Goal: Information Seeking & Learning: Find contact information

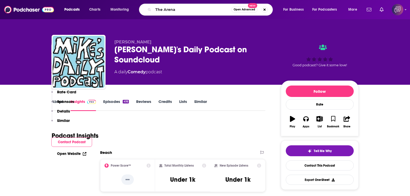
click at [248, 8] on span "Open Advanced" at bounding box center [245, 9] width 22 height 3
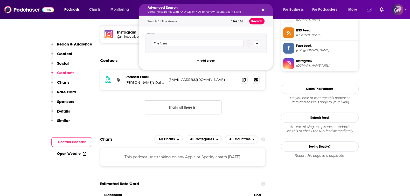
click at [257, 22] on button "Search" at bounding box center [256, 21] width 15 height 6
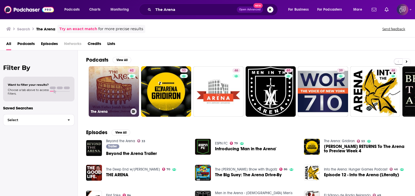
click at [115, 94] on link "62 The Arena" at bounding box center [114, 91] width 50 height 50
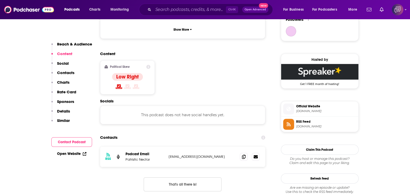
scroll to position [454, 0]
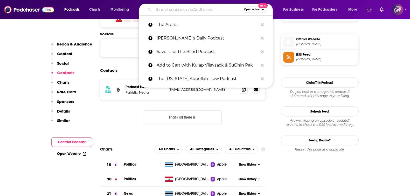
click at [173, 10] on input "Search podcasts, credits, & more..." at bounding box center [197, 9] width 88 height 8
paste input "Downballot"
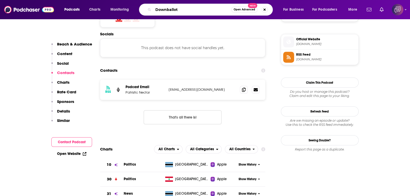
type input "Downballot"
click at [245, 11] on button "Open Advanced New" at bounding box center [244, 9] width 26 height 6
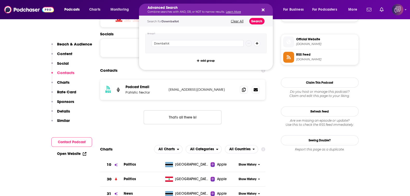
click at [252, 20] on button "Search" at bounding box center [256, 21] width 15 height 6
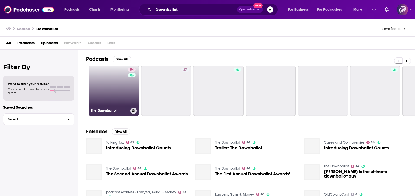
click at [109, 93] on link "54 The Downballot" at bounding box center [114, 90] width 50 height 50
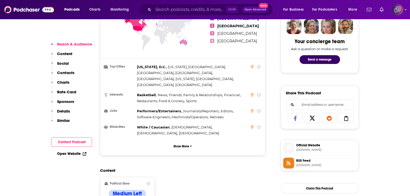
scroll to position [357, 0]
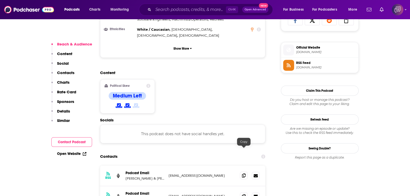
click at [244, 173] on icon at bounding box center [244, 175] width 4 height 4
click at [244, 193] on icon at bounding box center [244, 195] width 4 height 4
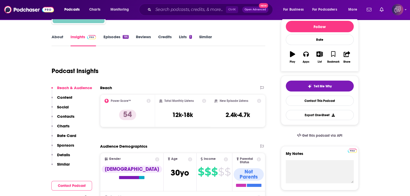
scroll to position [0, 0]
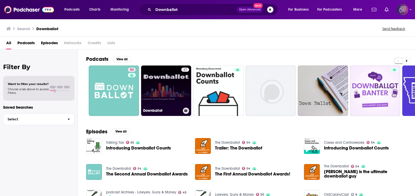
click at [177, 90] on link "27 Downballot" at bounding box center [166, 90] width 50 height 50
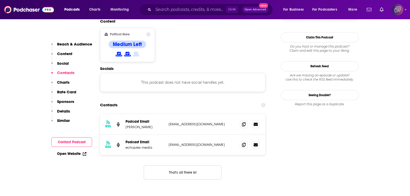
scroll to position [421, 0]
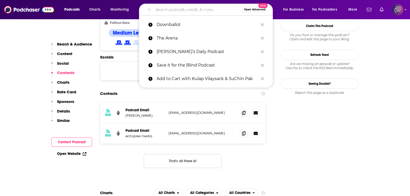
click at [177, 9] on input "Search podcasts, credits, & more..." at bounding box center [197, 9] width 88 height 8
paste input "[PERSON_NAME] Loves Movies"
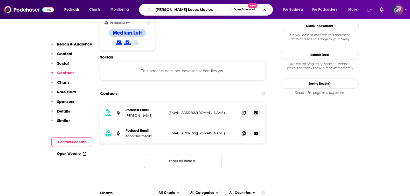
type input "[PERSON_NAME] Loves Movies"
click at [248, 9] on span "Open Advanced" at bounding box center [245, 9] width 22 height 3
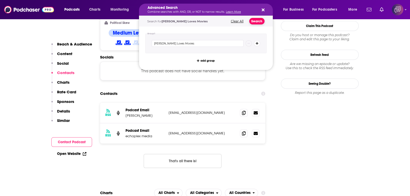
click at [259, 20] on button "Search" at bounding box center [256, 21] width 15 height 6
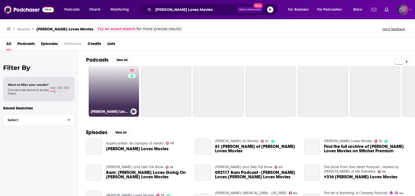
click at [102, 86] on link "72 [PERSON_NAME] Loves Movies" at bounding box center [114, 91] width 50 height 50
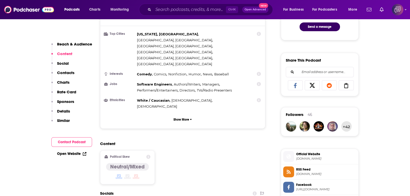
scroll to position [454, 0]
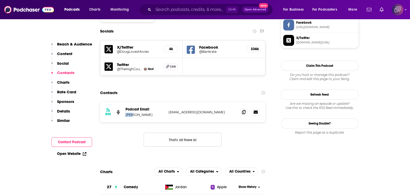
drag, startPoint x: 127, startPoint y: 79, endPoint x: 133, endPoint y: 80, distance: 6.3
click at [133, 102] on div "RSS Podcast Email [PERSON_NAME] [EMAIL_ADDRESS][DOMAIN_NAME] [EMAIL_ADDRESS][DO…" at bounding box center [182, 112] width 165 height 20
click at [209, 12] on input "Search podcasts, credits, & more..." at bounding box center [189, 9] width 73 height 8
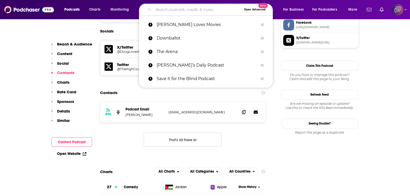
paste input "The [PERSON_NAME] Podcast"
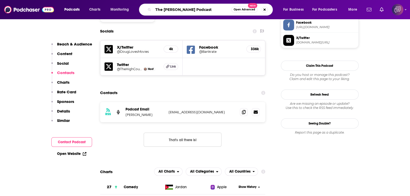
type input "The [PERSON_NAME] Podcast"
click at [240, 11] on span "Open Advanced" at bounding box center [245, 9] width 22 height 3
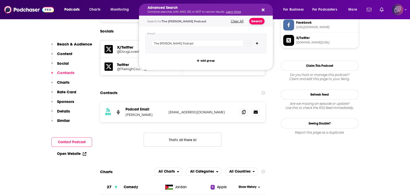
click at [259, 20] on button "Search" at bounding box center [256, 21] width 15 height 6
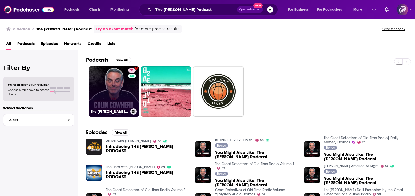
click at [122, 93] on link "71 The [PERSON_NAME] Podcast" at bounding box center [114, 91] width 50 height 50
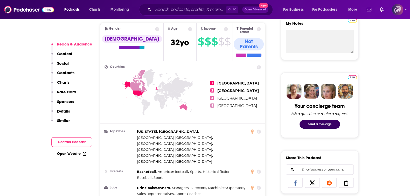
scroll to position [389, 0]
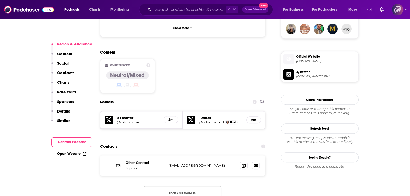
click at [188, 5] on div "Ctrl K Open Advanced New" at bounding box center [206, 10] width 134 height 12
click at [190, 8] on input "Search podcasts, credits, & more..." at bounding box center [189, 9] width 73 height 8
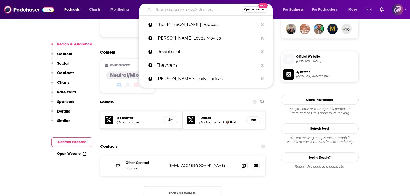
paste input "[PERSON_NAME]: A New Beginning"
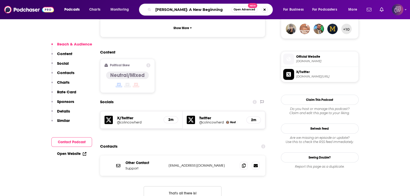
type input "[PERSON_NAME]: A New Beginning"
click at [237, 11] on span "Open Advanced" at bounding box center [245, 9] width 22 height 3
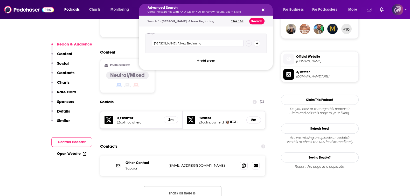
click at [252, 23] on button "Search" at bounding box center [256, 21] width 15 height 6
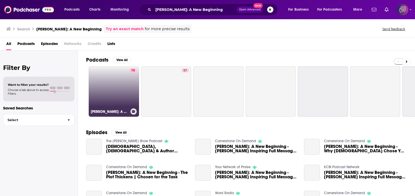
click at [119, 97] on link "78 [PERSON_NAME]: A New Beginning" at bounding box center [114, 91] width 50 height 50
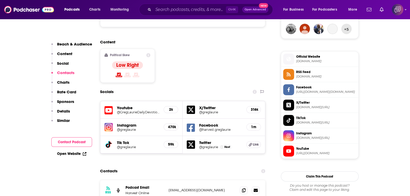
scroll to position [518, 0]
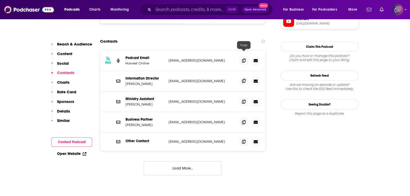
click at [241, 77] on span at bounding box center [244, 81] width 8 height 8
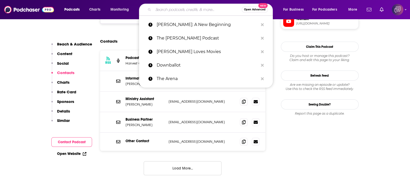
click at [160, 6] on input "Search podcasts, credits, & more..." at bounding box center [197, 9] width 88 height 8
paste input "Community Service with [PERSON_NAME]"
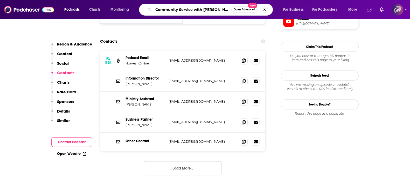
type input "Community Service with [PERSON_NAME]"
click at [240, 9] on span "Open Advanced" at bounding box center [245, 9] width 22 height 3
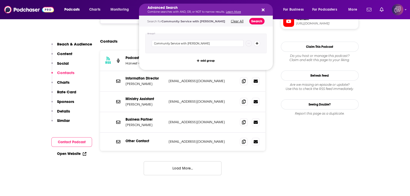
click at [261, 24] on button "Search" at bounding box center [256, 21] width 15 height 6
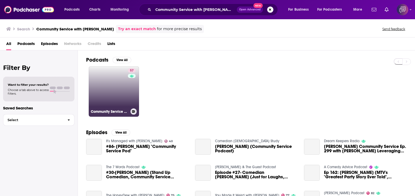
click at [115, 92] on link "57 Community Service with [PERSON_NAME]" at bounding box center [114, 91] width 50 height 50
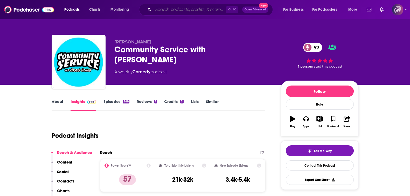
click at [171, 9] on input "Search podcasts, credits, & more..." at bounding box center [189, 9] width 73 height 8
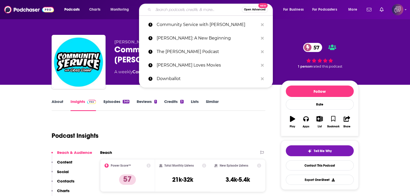
paste input "Community Service with [PERSON_NAME]"
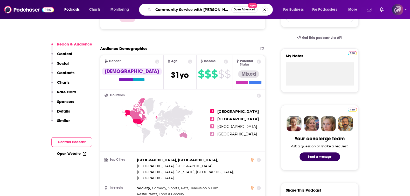
scroll to position [357, 0]
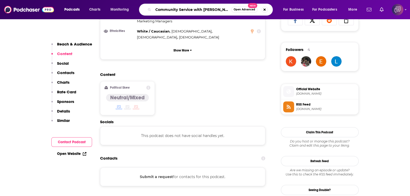
click at [183, 12] on input "Community Service with [PERSON_NAME]" at bounding box center [192, 9] width 78 height 8
paste input "hot pursuit by AsianBossGirl"
type input "hot pursuit by AsianBossGirl"
click at [241, 11] on button "Open Advanced New" at bounding box center [244, 9] width 26 height 6
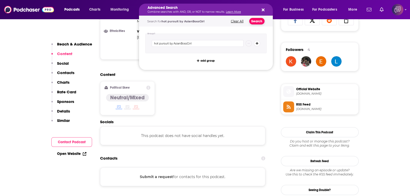
click at [258, 21] on button "Search" at bounding box center [256, 21] width 15 height 6
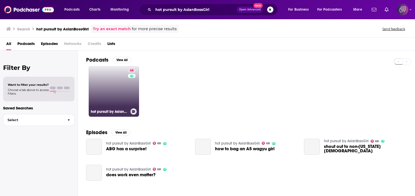
click at [113, 107] on link "68 hot pursuit by AsianBossGirl" at bounding box center [114, 91] width 50 height 50
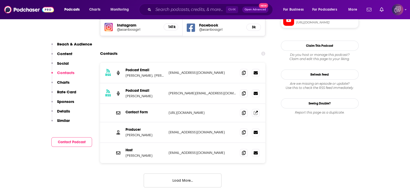
scroll to position [486, 0]
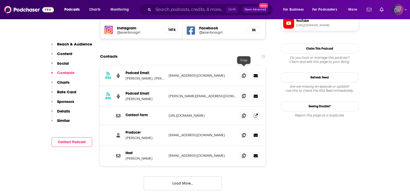
click at [245, 94] on icon at bounding box center [244, 96] width 4 height 4
click at [243, 133] on icon at bounding box center [244, 135] width 4 height 4
click at [243, 153] on icon at bounding box center [244, 155] width 4 height 4
click at [196, 10] on input "Search podcasts, credits, & more..." at bounding box center [189, 9] width 73 height 8
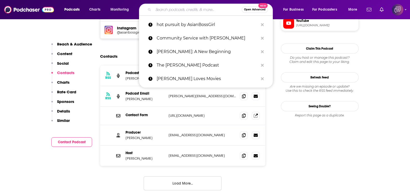
paste input "Armchair Expert with [PERSON_NAME]"
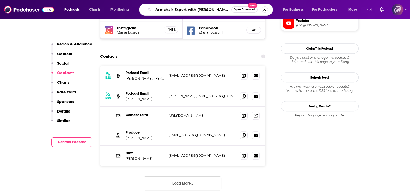
type input "Armchair Expert with [PERSON_NAME]"
click at [253, 13] on div "Armchair Expert with [PERSON_NAME] Open Advanced New" at bounding box center [206, 10] width 134 height 12
click at [245, 7] on button "Open Advanced New" at bounding box center [244, 9] width 26 height 6
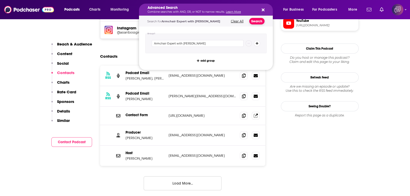
click at [255, 18] on button "Search" at bounding box center [256, 21] width 15 height 6
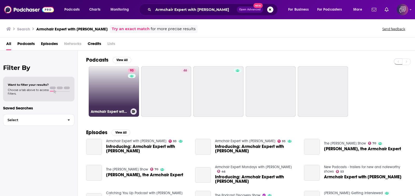
click at [109, 74] on link "93 Armchair Expert with [PERSON_NAME]" at bounding box center [114, 91] width 50 height 50
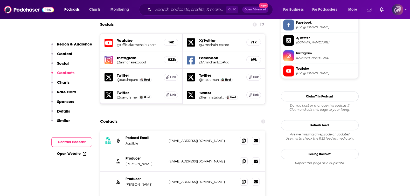
scroll to position [518, 0]
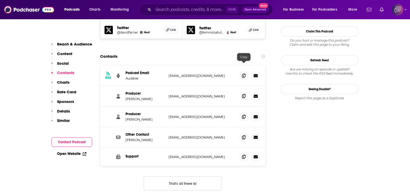
click at [247, 92] on span at bounding box center [244, 96] width 8 height 8
click at [242, 135] on icon at bounding box center [244, 137] width 4 height 4
click at [179, 12] on input "Search podcasts, credits, & more..." at bounding box center [189, 9] width 73 height 8
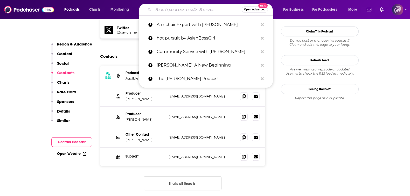
paste input "The [PERSON_NAME] Show"
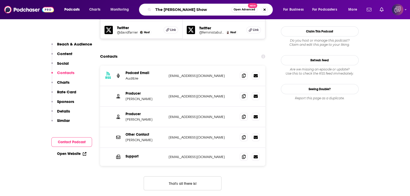
type input "The [PERSON_NAME] Show"
click at [241, 14] on div "The [PERSON_NAME] Show Open Advanced New" at bounding box center [206, 10] width 134 height 12
click at [244, 12] on button "Open Advanced New" at bounding box center [244, 9] width 26 height 6
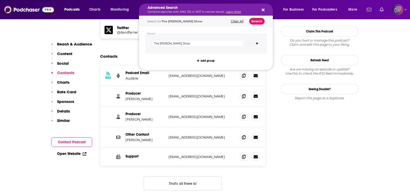
click at [256, 20] on button "Search" at bounding box center [256, 21] width 15 height 6
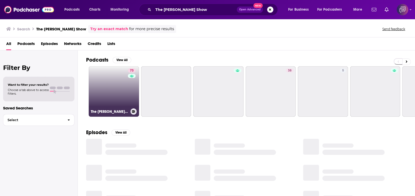
click at [113, 90] on link "73 The [PERSON_NAME] Show" at bounding box center [114, 91] width 50 height 50
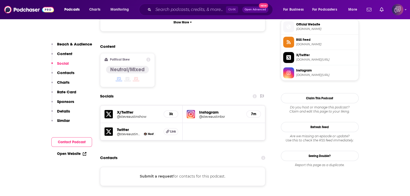
scroll to position [518, 0]
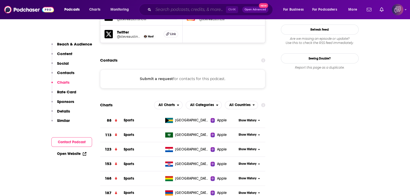
click at [184, 11] on input "Search podcasts, credits, & more..." at bounding box center [189, 9] width 73 height 8
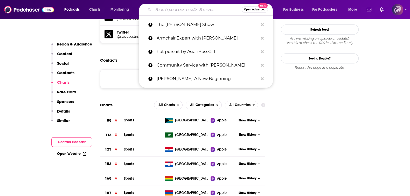
paste input "Uncut and Uncensored with [PERSON_NAME]"
type input "Uncut and Uncensored with [PERSON_NAME]"
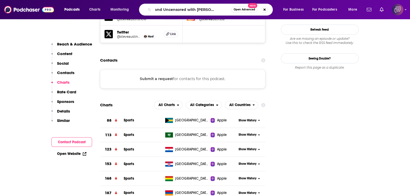
click at [245, 10] on span "Open Advanced" at bounding box center [245, 9] width 22 height 3
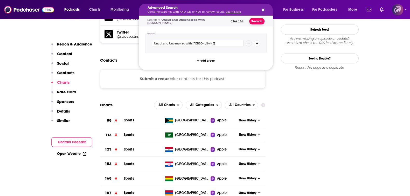
click at [255, 21] on button "Search" at bounding box center [256, 21] width 15 height 6
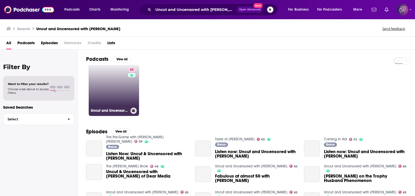
click at [112, 91] on link "65 Uncut and Uncensored with [PERSON_NAME]" at bounding box center [114, 90] width 50 height 50
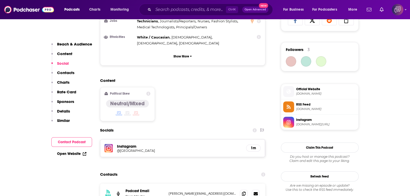
scroll to position [486, 0]
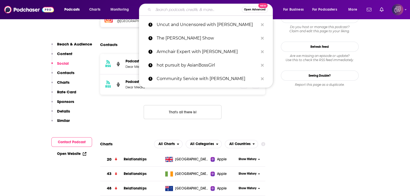
click at [172, 6] on input "Search podcasts, credits, & more..." at bounding box center [197, 9] width 88 height 8
paste input "Renegade Talk Radio"
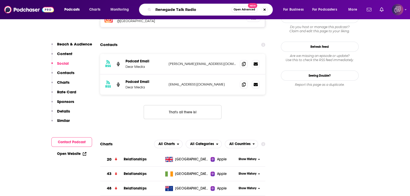
type input "Renegade Talk Radio"
click at [244, 9] on span "Open Advanced" at bounding box center [245, 9] width 22 height 3
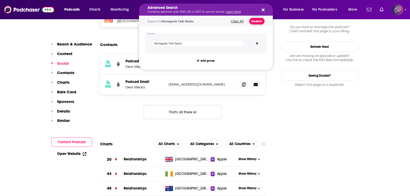
click at [254, 20] on button "Search" at bounding box center [256, 21] width 15 height 6
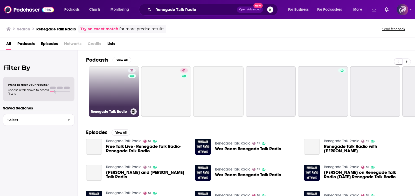
click at [115, 94] on link "31 Renegade Talk Radio" at bounding box center [114, 91] width 50 height 50
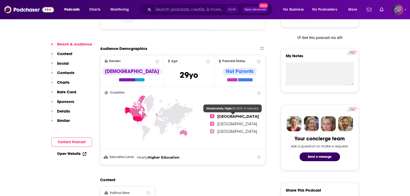
scroll to position [324, 0]
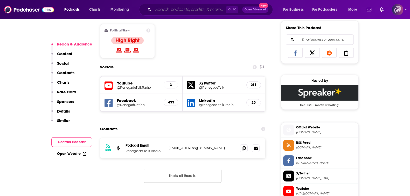
click at [205, 10] on input "Search podcasts, credits, & more..." at bounding box center [189, 9] width 73 height 8
paste input "[DEMOGRAPHIC_DATA] Sports View"
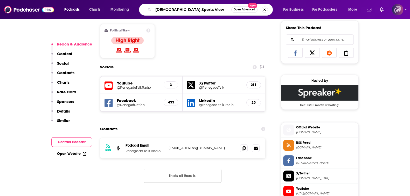
type input "[DEMOGRAPHIC_DATA] Sports View"
click at [241, 11] on button "Open Advanced New" at bounding box center [244, 9] width 26 height 6
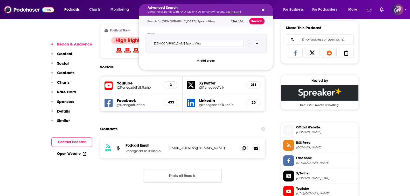
click at [257, 21] on button "Search" at bounding box center [256, 21] width 15 height 6
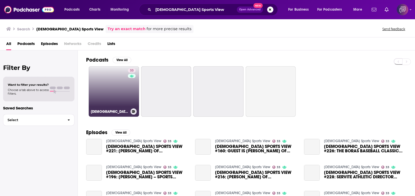
click at [106, 105] on link "33 [DEMOGRAPHIC_DATA] Sports View" at bounding box center [114, 91] width 50 height 50
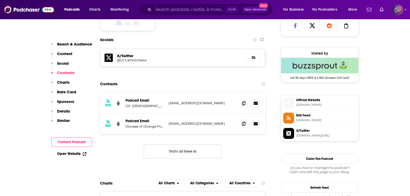
scroll to position [357, 0]
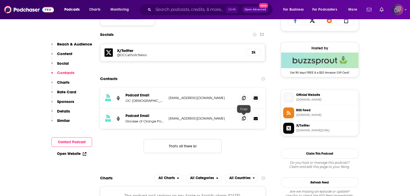
click at [245, 119] on icon at bounding box center [244, 118] width 4 height 4
click at [191, 11] on input "Search podcasts, credits, & more..." at bounding box center [189, 9] width 73 height 8
paste input "Your Money, Your Wealth"
type input "Your Money, Your Wealth"
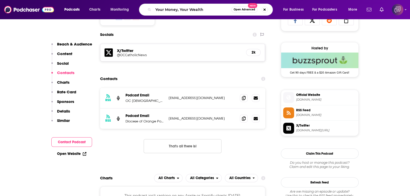
click at [239, 11] on span "Open Advanced" at bounding box center [245, 9] width 22 height 3
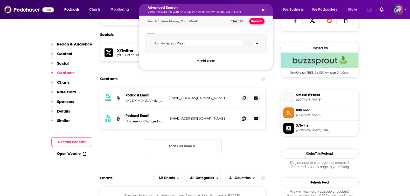
click at [250, 22] on button "Search" at bounding box center [256, 21] width 15 height 6
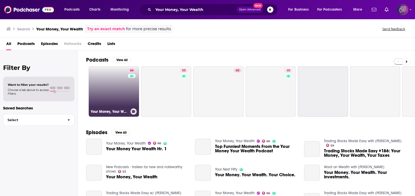
click at [121, 94] on link "66 Your Money, Your Wealth" at bounding box center [114, 91] width 50 height 50
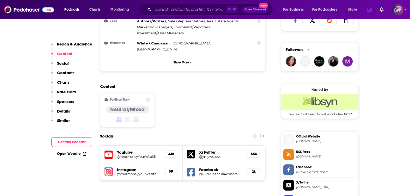
scroll to position [486, 0]
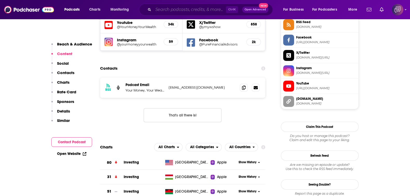
click at [169, 10] on input "Search podcasts, credits, & more..." at bounding box center [189, 9] width 73 height 8
paste input "Damn Dude Podcast"
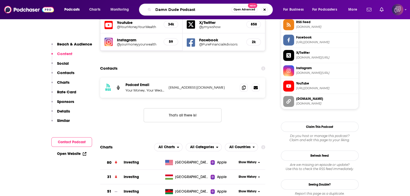
type input "Damn Dude Podcast"
click at [244, 7] on button "Open Advanced New" at bounding box center [244, 9] width 26 height 6
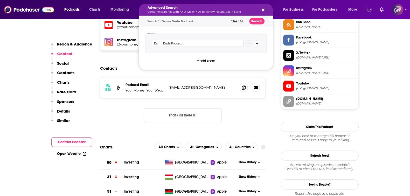
click at [258, 17] on div "Search for Damn Dude Podcast Clear All Search" at bounding box center [206, 21] width 134 height 11
click at [257, 22] on button "Search" at bounding box center [256, 21] width 15 height 6
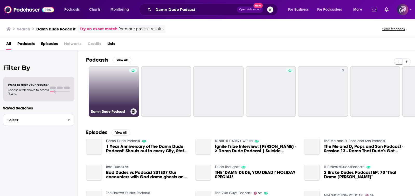
click at [113, 92] on link "Damn Dude Podcast" at bounding box center [114, 91] width 50 height 50
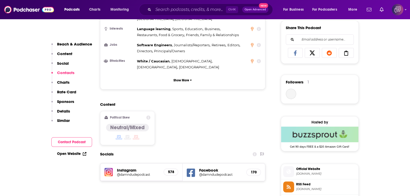
scroll to position [454, 0]
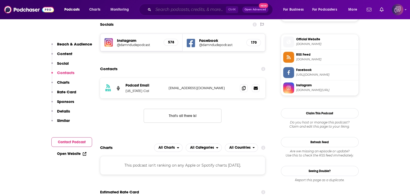
click at [183, 6] on input "Search podcasts, credits, & more..." at bounding box center [189, 9] width 73 height 8
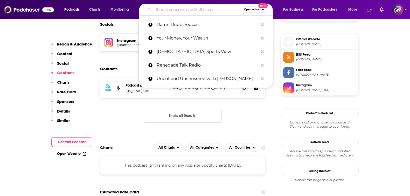
paste input "South Bay Sports Radio"
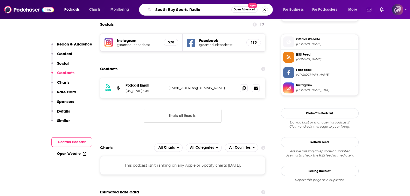
type input "South Bay Sports Radio"
click at [245, 11] on span "Open Advanced" at bounding box center [245, 9] width 22 height 3
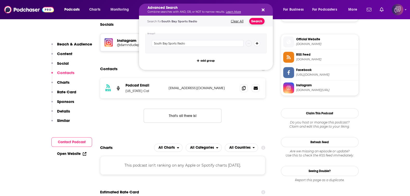
click at [259, 19] on button "Search" at bounding box center [256, 21] width 15 height 6
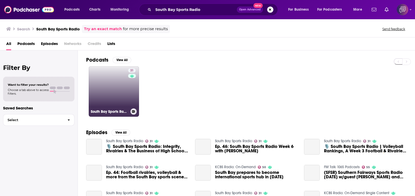
click at [125, 96] on link "31 South Bay Sports Radio" at bounding box center [114, 91] width 50 height 50
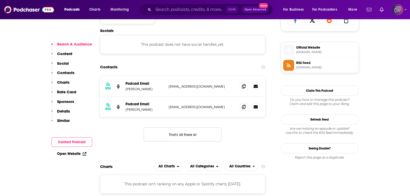
scroll to position [389, 0]
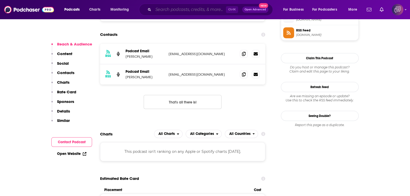
click at [172, 6] on input "Search podcasts, credits, & more..." at bounding box center [189, 9] width 73 height 8
paste input "Central Valley Daily"
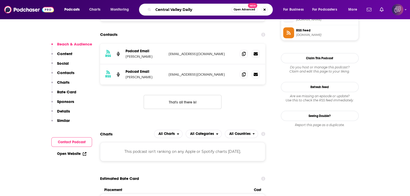
type input "Central Valley Daily"
drag, startPoint x: 232, startPoint y: 5, endPoint x: 239, endPoint y: 9, distance: 8.5
click at [232, 5] on div "Central Valley Daily Open Advanced New" at bounding box center [206, 10] width 134 height 12
click at [239, 9] on span "Open Advanced" at bounding box center [245, 9] width 22 height 3
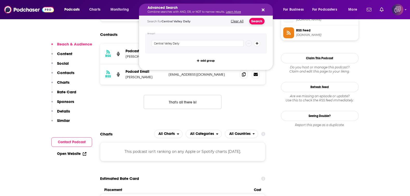
click at [258, 23] on button "Search" at bounding box center [256, 21] width 15 height 6
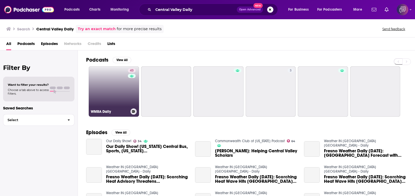
click at [113, 87] on link "43 WMRA Daily" at bounding box center [114, 91] width 50 height 50
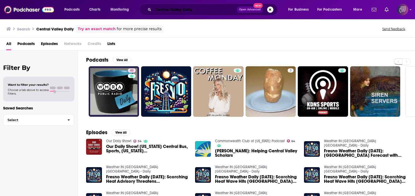
drag, startPoint x: 197, startPoint y: 12, endPoint x: 139, endPoint y: 13, distance: 57.9
click at [139, 13] on div "Podcasts Charts Monitoring Central Valley Daily Open Advanced New For Business …" at bounding box center [214, 10] width 306 height 12
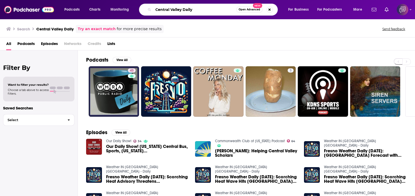
paste input "PF Fire Wire"
type input "CPF Fire Wire"
click at [249, 12] on button "Open Advanced New" at bounding box center [249, 9] width 26 height 6
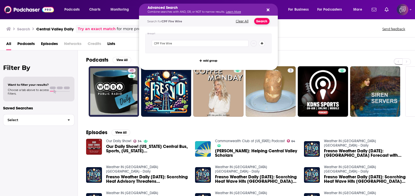
click at [264, 21] on button "Search" at bounding box center [261, 21] width 15 height 6
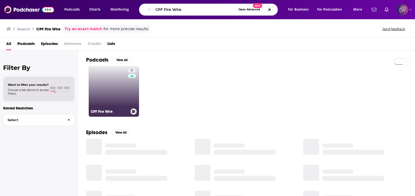
click at [127, 91] on link "31 CPF Fire Wire" at bounding box center [114, 91] width 50 height 50
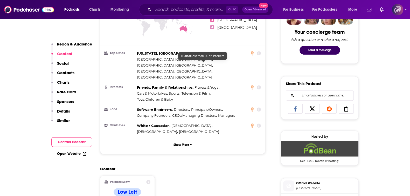
scroll to position [357, 0]
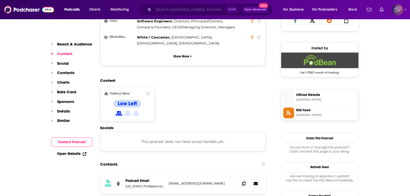
click at [196, 12] on input "Search podcasts, credits, & more..." at bounding box center [189, 9] width 73 height 8
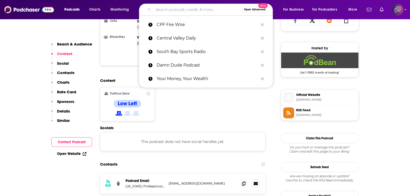
paste input "Influence [DEMOGRAPHIC_DATA] OC"
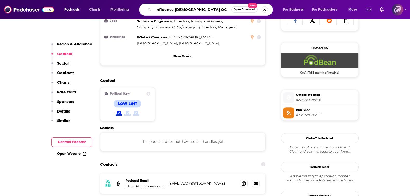
type input "Influence [DEMOGRAPHIC_DATA] OC"
click at [245, 11] on span "Open Advanced" at bounding box center [245, 9] width 22 height 3
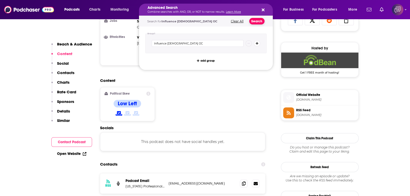
click at [257, 22] on button "Search" at bounding box center [256, 21] width 15 height 6
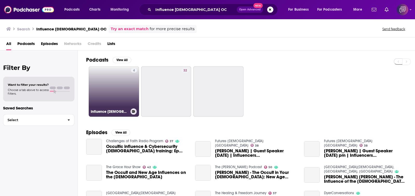
click at [109, 94] on link "4 Influence [DEMOGRAPHIC_DATA] OC" at bounding box center [114, 91] width 50 height 50
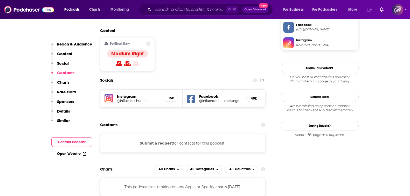
scroll to position [421, 0]
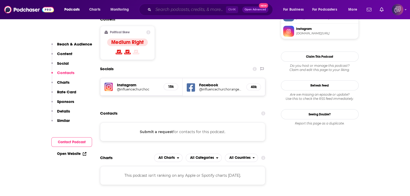
click at [161, 10] on input "Search podcasts, credits, & more..." at bounding box center [189, 9] width 73 height 8
paste input "[DEMOGRAPHIC_DATA] [GEOGRAPHIC_DATA] Podcast"
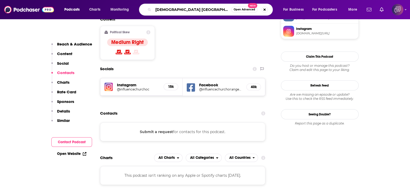
type input "[DEMOGRAPHIC_DATA] [GEOGRAPHIC_DATA] Podcast"
click at [245, 13] on div "[DEMOGRAPHIC_DATA] [GEOGRAPHIC_DATA] Podcast Open Advanced New" at bounding box center [206, 10] width 134 height 12
click at [235, 1] on div "Podcasts Charts Monitoring [DEMOGRAPHIC_DATA] [GEOGRAPHIC_DATA] Podcast Open Ad…" at bounding box center [205, 9] width 410 height 19
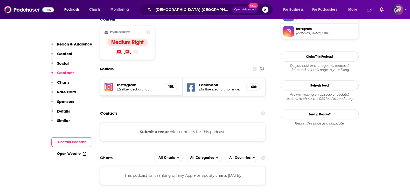
click at [242, 9] on span "Open Advanced" at bounding box center [245, 9] width 22 height 3
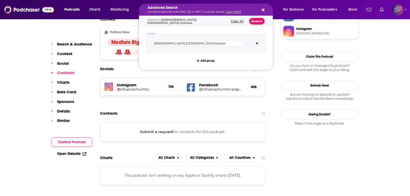
click at [263, 21] on button "Search" at bounding box center [256, 21] width 15 height 6
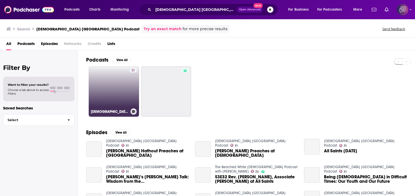
click at [101, 84] on link "31 [DEMOGRAPHIC_DATA] [GEOGRAPHIC_DATA] Podcast" at bounding box center [114, 91] width 50 height 50
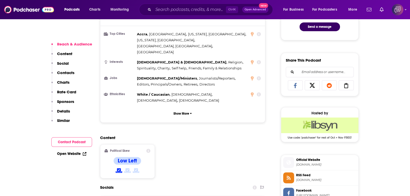
scroll to position [454, 0]
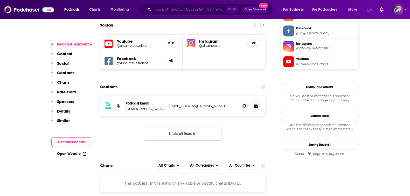
click at [213, 11] on input "Search podcasts, credits, & more..." at bounding box center [189, 9] width 73 height 8
paste input "[PERSON_NAME]"
type input "[PERSON_NAME]"
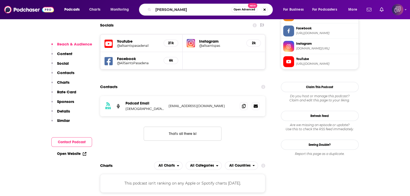
click at [244, 11] on span "Open Advanced" at bounding box center [245, 9] width 22 height 3
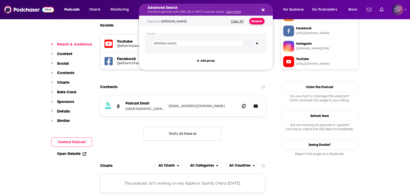
click at [258, 21] on button "Search" at bounding box center [256, 21] width 15 height 6
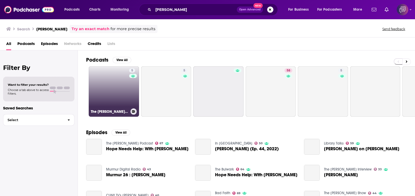
click at [115, 80] on link "5 The [PERSON_NAME] Podcast" at bounding box center [114, 91] width 50 height 50
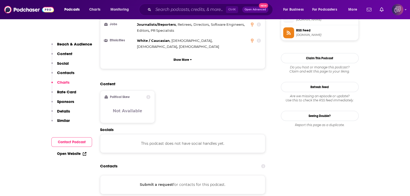
scroll to position [486, 0]
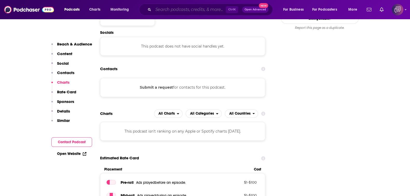
click at [195, 10] on input "Search podcasts, credits, & more..." at bounding box center [189, 9] width 73 height 8
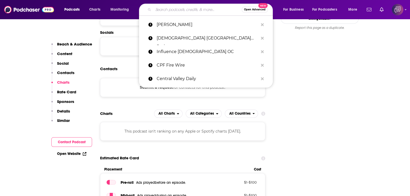
paste input "LadyGang"
type input "LadyGang"
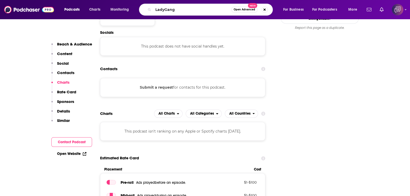
click at [246, 11] on button "Open Advanced New" at bounding box center [244, 9] width 26 height 6
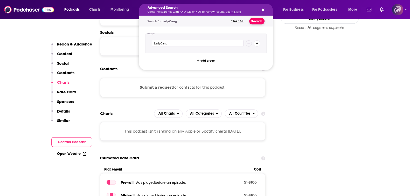
click at [257, 20] on button "Search" at bounding box center [256, 21] width 15 height 6
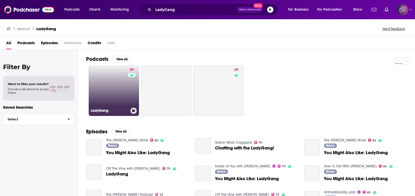
click at [113, 96] on link "69 LadyGang" at bounding box center [114, 90] width 50 height 50
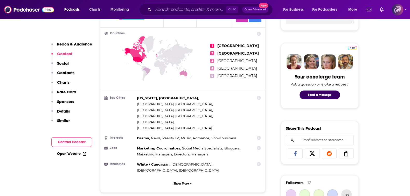
scroll to position [454, 0]
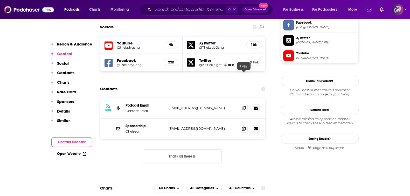
click at [244, 106] on icon at bounding box center [244, 108] width 4 height 4
click at [245, 126] on icon at bounding box center [244, 128] width 4 height 4
drag, startPoint x: 133, startPoint y: 98, endPoint x: 124, endPoint y: 99, distance: 8.4
click at [124, 118] on div "Sponsorship [PERSON_NAME] [EMAIL_ADDRESS][DOMAIN_NAME] [PERSON_NAME][EMAIL_ADDR…" at bounding box center [182, 128] width 165 height 20
copy p "Chelsea"
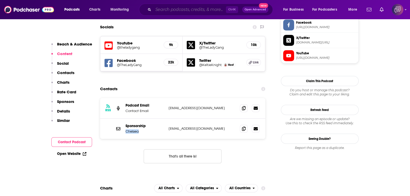
click at [180, 6] on input "Search podcasts, credits, & more..." at bounding box center [189, 9] width 73 height 8
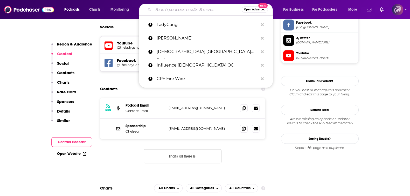
paste input "Save As: NextGen Heritage Conservation"
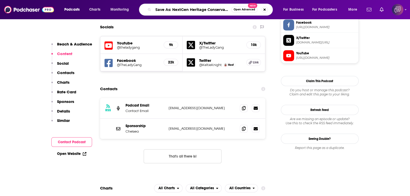
scroll to position [0, 3]
type input "Save As: NextGen Heritage Conservation"
click at [243, 9] on span "Open Advanced" at bounding box center [245, 9] width 22 height 3
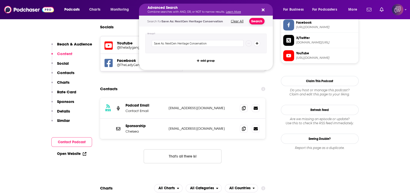
click at [255, 19] on button "Search" at bounding box center [256, 21] width 15 height 6
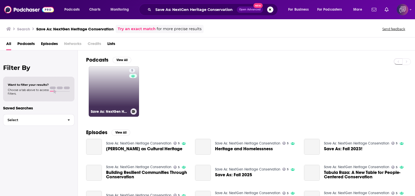
click at [105, 95] on link "5 Save As: NextGen Heritage Conservation" at bounding box center [114, 91] width 50 height 50
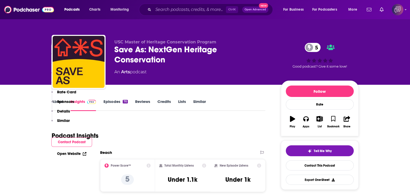
scroll to position [357, 0]
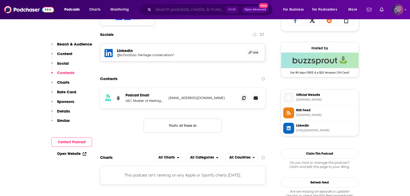
click at [165, 9] on input "Search podcasts, credits, & more..." at bounding box center [189, 9] width 73 height 8
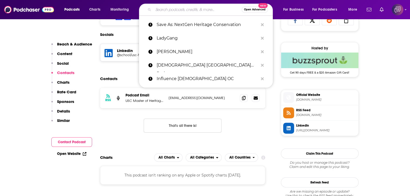
paste input "Let's Get Psyched"
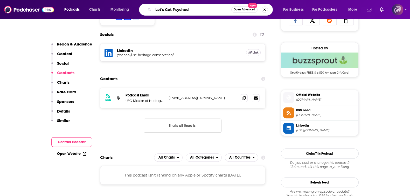
type input "Let's Get Psyched"
click at [233, 14] on div "Let's Get Psyched Open Advanced New" at bounding box center [206, 10] width 134 height 12
click at [236, 13] on div "Let's Get Psyched Open Advanced New" at bounding box center [206, 10] width 134 height 12
click at [250, 11] on span "Open Advanced" at bounding box center [245, 9] width 22 height 3
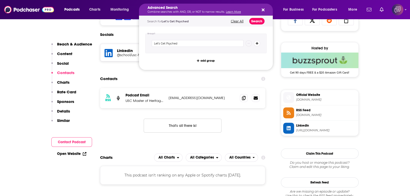
click at [260, 21] on button "Search" at bounding box center [256, 21] width 15 height 6
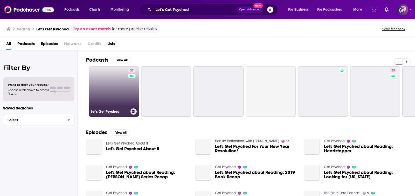
click at [104, 71] on link "37 Let's Get Psyched" at bounding box center [114, 91] width 50 height 50
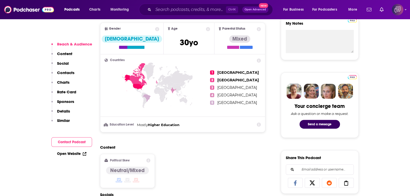
scroll to position [389, 0]
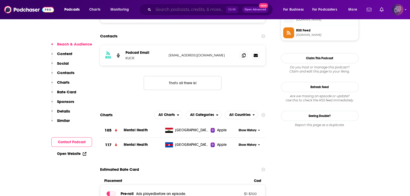
click at [197, 8] on input "Search podcasts, credits, & more..." at bounding box center [189, 9] width 73 height 8
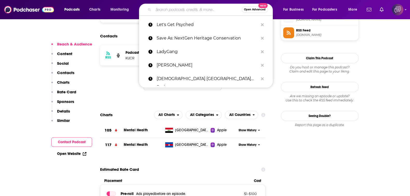
paste input "Wine Talks with [PERSON_NAME]"
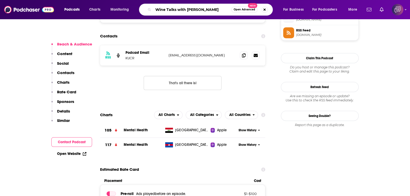
type input "Wine Talks with [PERSON_NAME]"
click at [239, 9] on span "Open Advanced" at bounding box center [245, 9] width 22 height 3
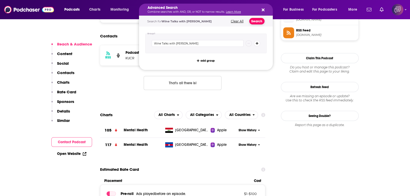
click at [258, 21] on button "Search" at bounding box center [256, 21] width 15 height 6
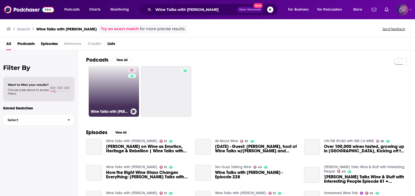
click at [107, 85] on link "51 Wine Talks with [PERSON_NAME]" at bounding box center [114, 91] width 50 height 50
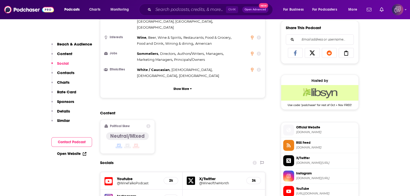
scroll to position [421, 0]
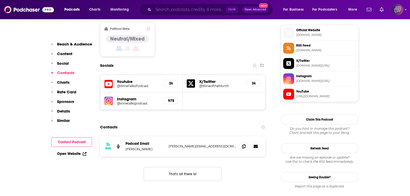
click at [205, 12] on input "Search podcasts, credits, & more..." at bounding box center [189, 9] width 73 height 8
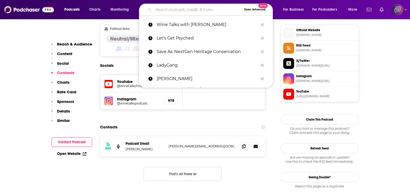
paste input "Answers with [PERSON_NAME]"
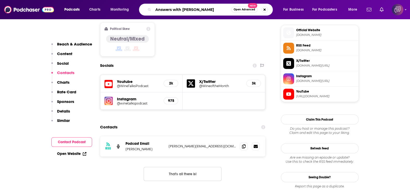
type input "Answers with [PERSON_NAME]"
click at [249, 11] on span "Open Advanced" at bounding box center [245, 9] width 22 height 3
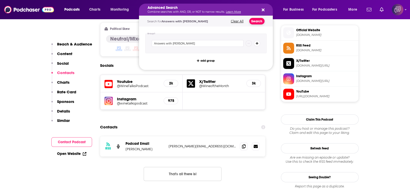
click at [260, 22] on button "Search" at bounding box center [256, 21] width 15 height 6
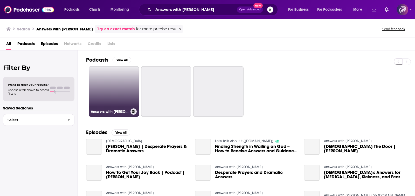
click at [98, 94] on link "Answers with [PERSON_NAME]" at bounding box center [114, 91] width 50 height 50
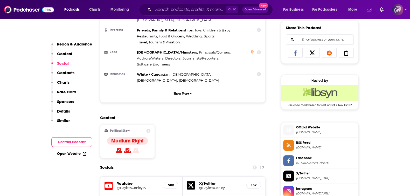
scroll to position [454, 0]
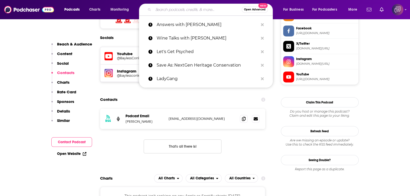
click at [213, 10] on input "Search podcasts, credits, & more..." at bounding box center [197, 9] width 88 height 8
paste input "[DEMOGRAPHIC_DATA]"
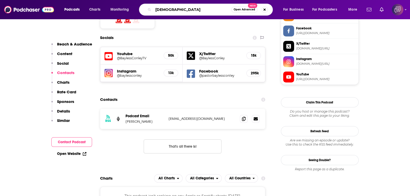
type input "[DEMOGRAPHIC_DATA]"
click at [250, 11] on button "Open Advanced New" at bounding box center [244, 9] width 26 height 6
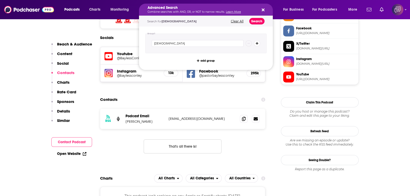
click at [255, 20] on button "Search" at bounding box center [256, 21] width 15 height 6
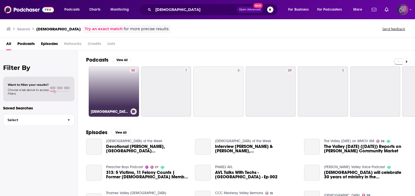
click at [124, 85] on link "38 [GEOGRAPHIC_DATA][DEMOGRAPHIC_DATA]" at bounding box center [114, 91] width 50 height 50
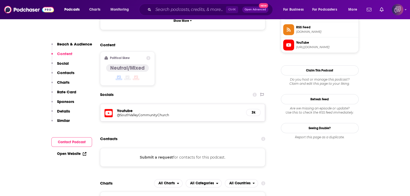
scroll to position [421, 0]
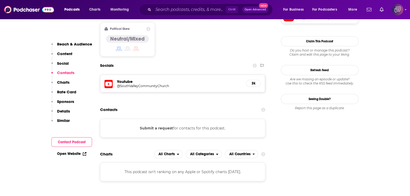
click at [150, 84] on h5 "@SouthValleyCommunityChurch" at bounding box center [158, 86] width 83 height 4
click at [208, 11] on input "Search podcasts, credits, & more..." at bounding box center [189, 9] width 73 height 8
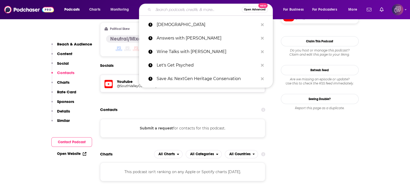
paste input "First Things First With [PERSON_NAME]"
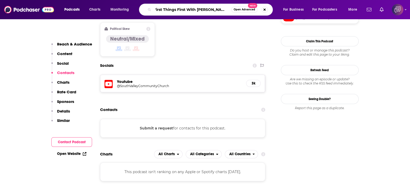
type input "First Things First With [PERSON_NAME]"
click at [253, 8] on span "Open Advanced" at bounding box center [245, 9] width 22 height 3
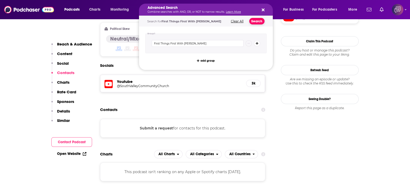
click at [259, 22] on button "Search" at bounding box center [256, 21] width 15 height 6
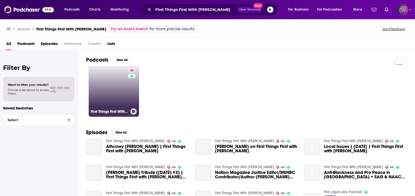
click at [122, 91] on link "46 First Things First With [PERSON_NAME]" at bounding box center [114, 91] width 50 height 50
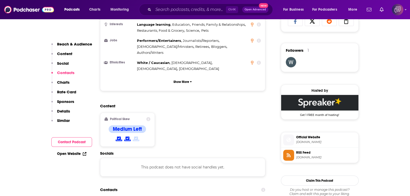
scroll to position [259, 0]
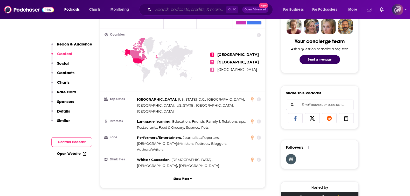
click at [211, 7] on input "Search podcasts, credits, & more..." at bounding box center [189, 9] width 73 height 8
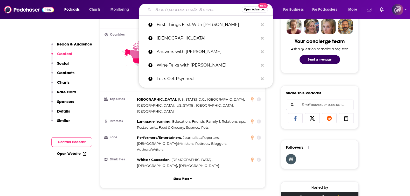
paste input "the GC Collective Podcast"
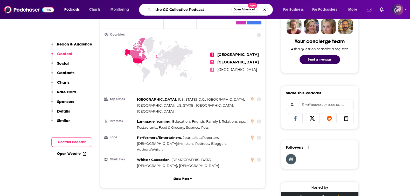
type input "the GC Collective Podcast"
click at [239, 9] on span "Open Advanced" at bounding box center [245, 9] width 22 height 3
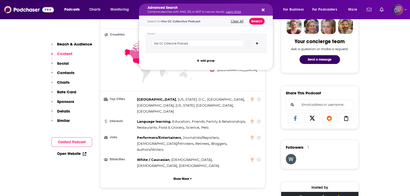
click at [257, 22] on button "Search" at bounding box center [256, 21] width 15 height 6
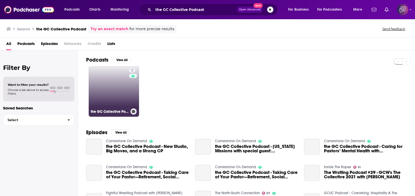
click at [99, 88] on link "2 the GC Collective Podcast" at bounding box center [114, 91] width 50 height 50
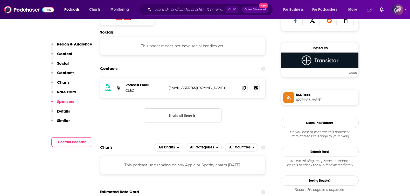
scroll to position [389, 0]
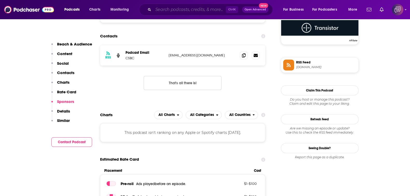
click at [191, 10] on input "Search podcasts, credits, & more..." at bounding box center [189, 9] width 73 height 8
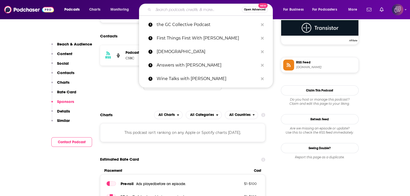
paste input "Past Gas by Donut Media"
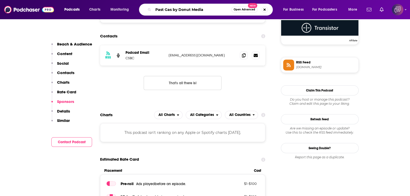
type input "Past Gas by Donut Media"
click at [233, 9] on button "Open Advanced New" at bounding box center [244, 9] width 26 height 6
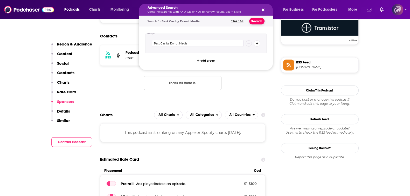
click at [257, 23] on button "Search" at bounding box center [256, 21] width 15 height 6
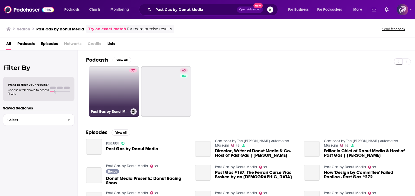
click at [112, 99] on link "77 Past Gas by Donut Media" at bounding box center [114, 91] width 50 height 50
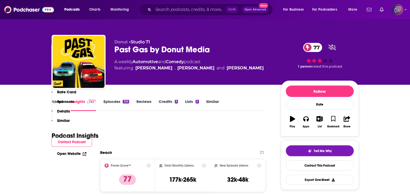
scroll to position [486, 0]
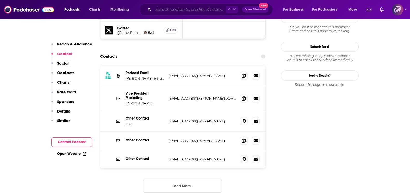
click at [176, 12] on input "Search podcasts, credits, & more..." at bounding box center [189, 9] width 73 height 8
paste input "[PERSON_NAME] and Chill"
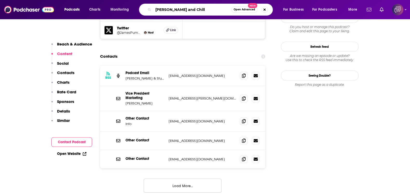
type input "[PERSON_NAME] and Chill"
click at [237, 11] on button "Open Advanced New" at bounding box center [244, 9] width 26 height 6
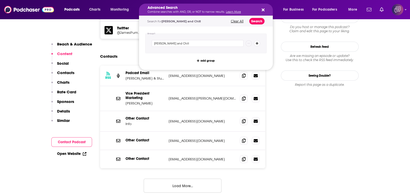
click at [253, 23] on button "Search" at bounding box center [256, 21] width 15 height 6
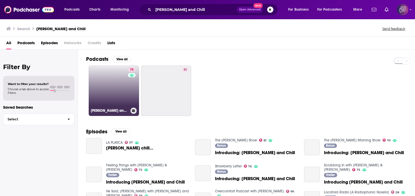
click at [110, 95] on link "75 [PERSON_NAME] and Chill" at bounding box center [114, 90] width 50 height 50
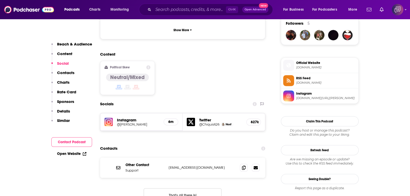
scroll to position [389, 0]
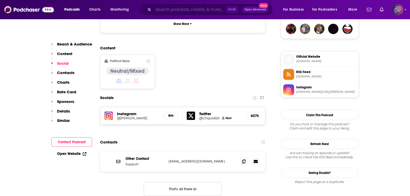
click at [184, 11] on input "Search podcasts, credits, & more..." at bounding box center [189, 9] width 73 height 8
paste input "The Killafornia Dreaming Podcast"
type input "The Killafornia Dreaming Podcast"
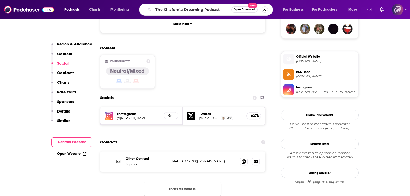
click at [247, 12] on button "Open Advanced New" at bounding box center [244, 9] width 26 height 6
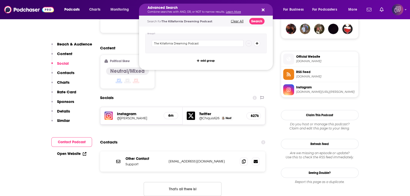
click at [254, 15] on div "Advanced Search Combine searches with AND, OR, or NOT to narrow results. Learn …" at bounding box center [206, 10] width 134 height 12
click at [257, 23] on button "Search" at bounding box center [256, 21] width 15 height 6
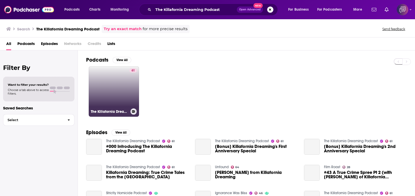
click at [95, 79] on link "61 The Killafornia Dreaming Podcast" at bounding box center [114, 91] width 50 height 50
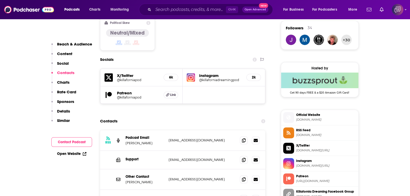
scroll to position [454, 0]
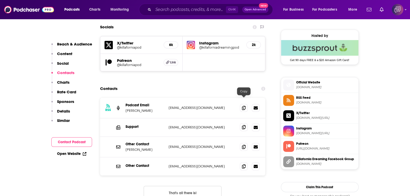
click at [244, 125] on icon at bounding box center [244, 127] width 4 height 4
click at [242, 144] on icon at bounding box center [244, 146] width 4 height 4
click at [245, 164] on icon at bounding box center [244, 166] width 4 height 4
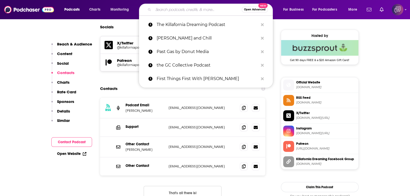
click at [201, 8] on input "Search podcasts, credits, & more..." at bounding box center [197, 9] width 88 height 8
paste input "Frangela: The Final Word"
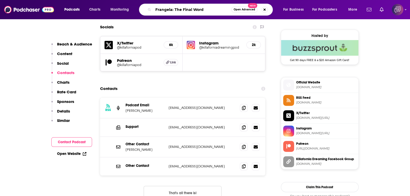
type input "Frangela: The Final Word"
click at [244, 8] on span "Open Advanced" at bounding box center [245, 9] width 22 height 3
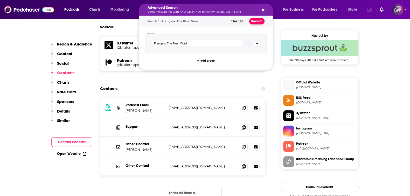
click at [255, 20] on button "Search" at bounding box center [256, 21] width 15 height 6
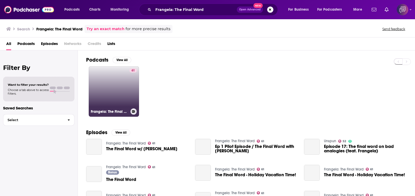
click at [113, 80] on link "61 Frangela: The Final Word" at bounding box center [114, 91] width 50 height 50
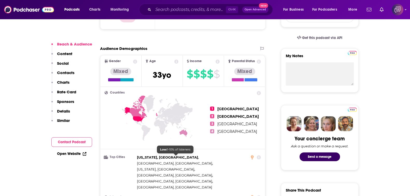
scroll to position [357, 0]
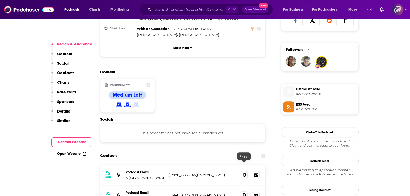
click at [246, 191] on span at bounding box center [244, 195] width 8 height 8
click at [200, 12] on input "Search podcasts, credits, & more..." at bounding box center [189, 9] width 73 height 8
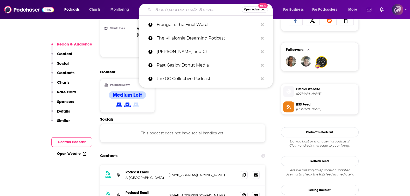
paste input "Whittier Weather Daily"
type input "Whittier Weather Daily"
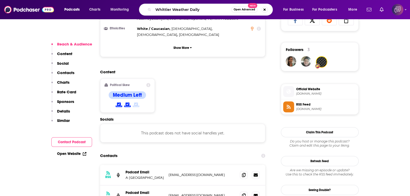
click at [248, 10] on span "Open Advanced" at bounding box center [245, 9] width 22 height 3
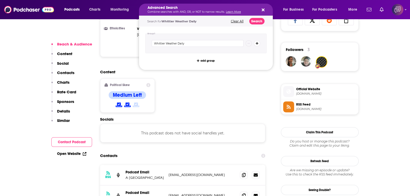
click at [259, 24] on div "Search for Whittier Weather Daily Clear All Search" at bounding box center [206, 21] width 134 height 11
click at [258, 23] on button "Search" at bounding box center [256, 21] width 15 height 6
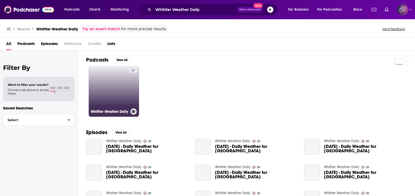
click at [109, 92] on link "20 Whittier Weather Daily" at bounding box center [114, 91] width 50 height 50
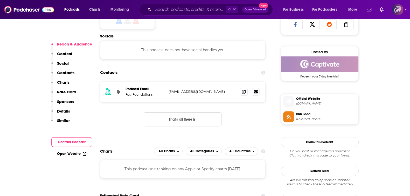
scroll to position [357, 0]
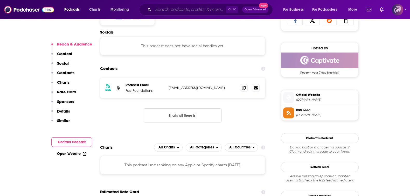
click at [171, 12] on input "Search podcasts, credits, & more..." at bounding box center [189, 9] width 73 height 8
paste input "Hey Human Podcast"
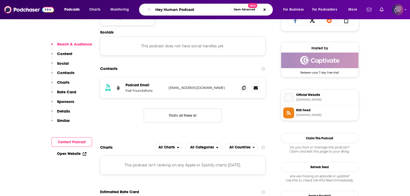
type input "Hey Human Podcast"
click at [252, 10] on span "Open Advanced" at bounding box center [245, 9] width 22 height 3
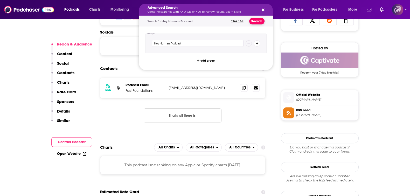
click at [259, 22] on button "Search" at bounding box center [256, 21] width 15 height 6
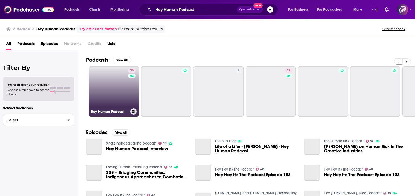
click at [128, 93] on div "35" at bounding box center [132, 88] width 9 height 40
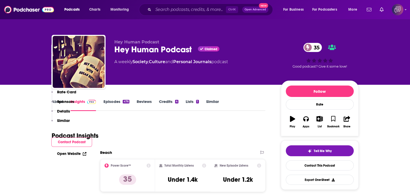
scroll to position [389, 0]
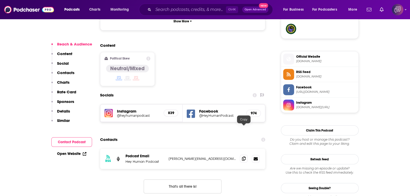
click at [245, 156] on icon at bounding box center [244, 158] width 4 height 4
click at [211, 12] on input "Search podcasts, credits, & more..." at bounding box center [189, 9] width 73 height 8
paste input "[GEOGRAPHIC_DATA]"
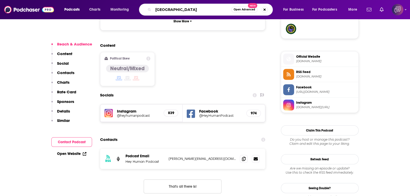
type input "[GEOGRAPHIC_DATA]"
click at [238, 12] on button "Open Advanced New" at bounding box center [244, 9] width 26 height 6
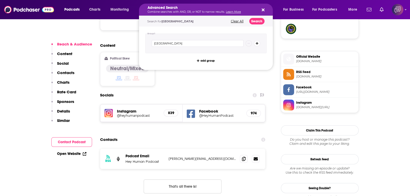
click at [260, 24] on div "Search for [GEOGRAPHIC_DATA] Corona Clear All Search" at bounding box center [206, 21] width 134 height 11
click at [262, 23] on button "Search" at bounding box center [256, 21] width 15 height 6
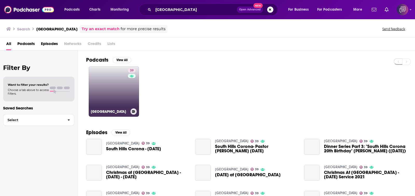
click at [115, 87] on link "39 [GEOGRAPHIC_DATA]" at bounding box center [114, 91] width 50 height 50
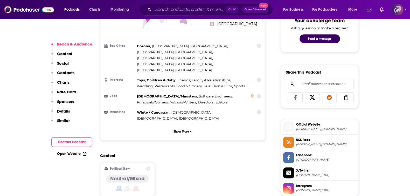
scroll to position [389, 0]
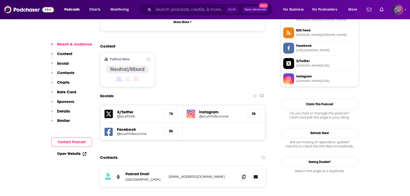
click at [192, 16] on div "Podcasts Charts Monitoring Ctrl K Open Advanced New For Business For Podcasters…" at bounding box center [205, 9] width 410 height 19
click at [195, 12] on input "Search podcasts, credits, & more..." at bounding box center [189, 9] width 73 height 8
paste input "South Coast [DEMOGRAPHIC_DATA] Podcast"
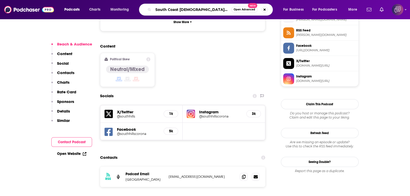
type input "South Coast [DEMOGRAPHIC_DATA] Podcast"
click at [244, 9] on span "Open Advanced" at bounding box center [245, 9] width 22 height 3
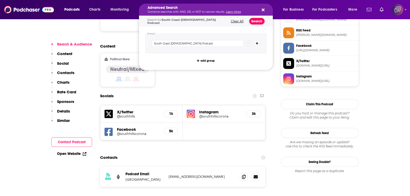
click at [255, 19] on button "Search" at bounding box center [256, 21] width 15 height 6
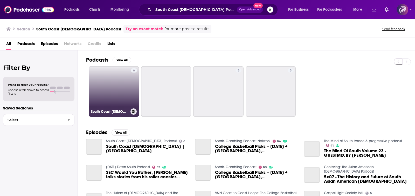
click at [112, 88] on link "6 South Coast [DEMOGRAPHIC_DATA] Podcast" at bounding box center [114, 91] width 50 height 50
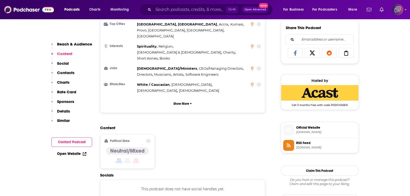
scroll to position [389, 0]
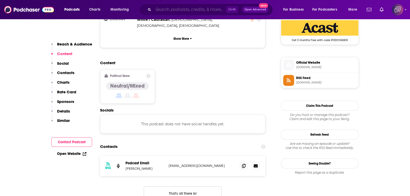
click at [198, 12] on input "Search podcasts, credits, & more..." at bounding box center [189, 9] width 73 height 8
paste input "[DATE] Morning Podcast by [DEMOGRAPHIC_DATA] [GEOGRAPHIC_DATA]"
type input "[DATE] Morning Podcast by [DEMOGRAPHIC_DATA] [GEOGRAPHIC_DATA]"
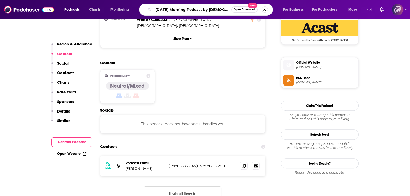
scroll to position [0, 32]
click at [241, 11] on span "Open Advanced" at bounding box center [245, 9] width 22 height 3
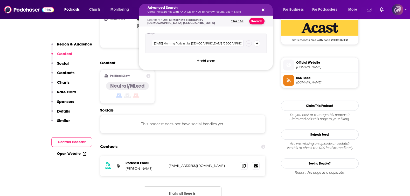
click at [258, 21] on button "Search" at bounding box center [256, 21] width 15 height 6
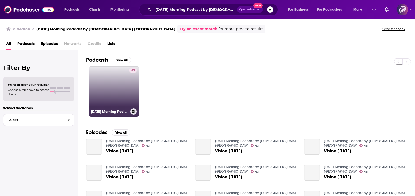
click at [124, 93] on link "43 [DATE] Morning Podcast by [GEOGRAPHIC_DATA] [GEOGRAPHIC_DATA]" at bounding box center [114, 91] width 50 height 50
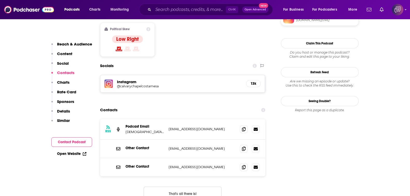
scroll to position [421, 0]
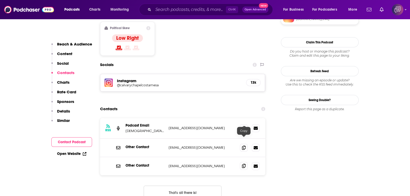
click at [242, 163] on icon at bounding box center [244, 165] width 4 height 4
click at [179, 13] on input "Search podcasts, credits, & more..." at bounding box center [189, 9] width 73 height 8
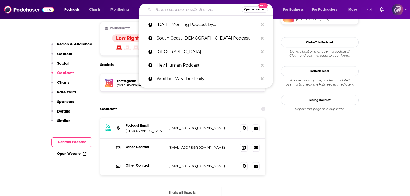
paste input "The QuiverCast - A Surfing Podcast"
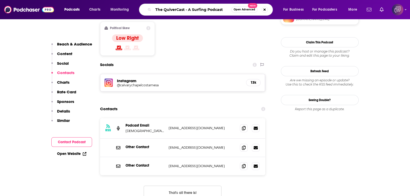
type input "The QuiverCast - A Surfing Podcast"
click at [240, 14] on div "The QuiverCast - A Surfing Podcast Open Advanced New" at bounding box center [206, 10] width 134 height 12
click at [246, 8] on span "Open Advanced" at bounding box center [245, 9] width 22 height 3
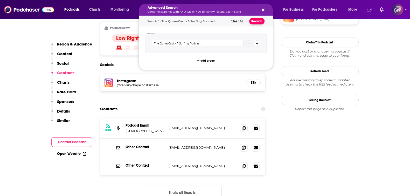
click at [258, 20] on button "Search" at bounding box center [256, 21] width 15 height 6
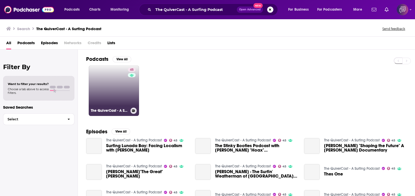
click at [113, 84] on link "45 The QuiverCast - A Surfing Podcast" at bounding box center [114, 90] width 50 height 50
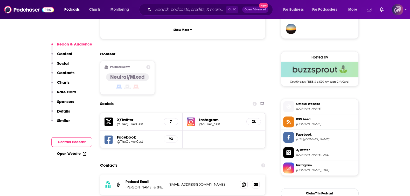
scroll to position [389, 0]
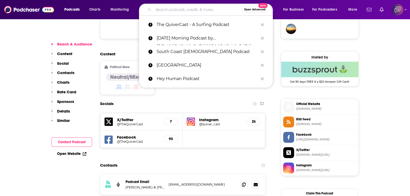
click at [206, 10] on input "Search podcasts, credits, & more..." at bounding box center [197, 9] width 88 height 8
paste input "Keeping It Real: Conversations with Jillian Michaels"
type input "Keeping It Real: Conversations with Jillian Michaels"
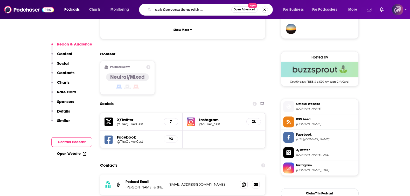
click at [239, 11] on span "Open Advanced" at bounding box center [245, 9] width 22 height 3
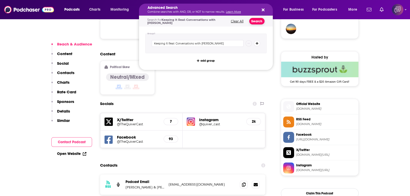
click at [261, 21] on button "Search" at bounding box center [256, 21] width 15 height 6
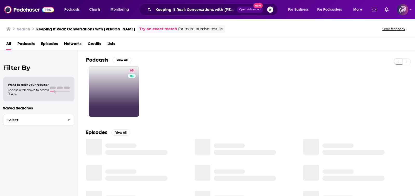
click at [110, 89] on link "68" at bounding box center [114, 91] width 50 height 50
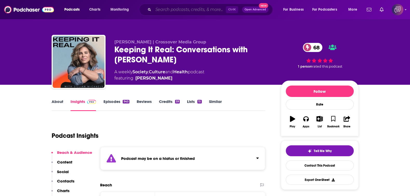
click at [206, 10] on input "Search podcasts, credits, & more..." at bounding box center [189, 9] width 73 height 8
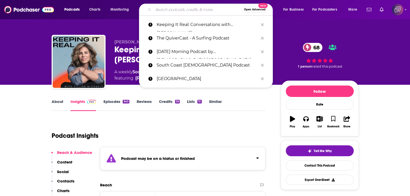
paste input "Driving While Awesome"
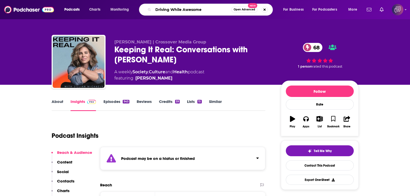
type input "Driving While Awesome"
click at [238, 12] on button "Open Advanced New" at bounding box center [244, 9] width 26 height 6
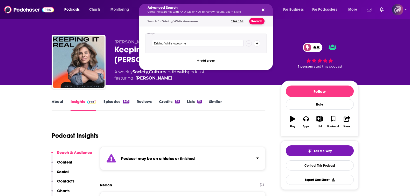
click at [255, 23] on button "Search" at bounding box center [256, 21] width 15 height 6
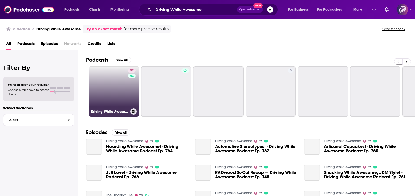
click at [111, 91] on link "52 Driving While Awesome" at bounding box center [114, 91] width 50 height 50
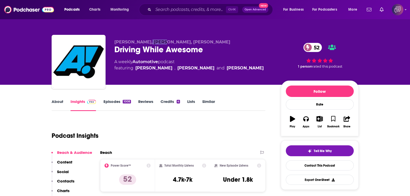
drag, startPoint x: 146, startPoint y: 40, endPoint x: 160, endPoint y: 42, distance: 13.4
click at [160, 42] on span "Lane Skelton, Warren Madsen, Art Cervantes" at bounding box center [172, 41] width 116 height 5
copy span "Warren"
drag, startPoint x: 182, startPoint y: 43, endPoint x: 188, endPoint y: 43, distance: 6.0
click at [188, 43] on span "Lane Skelton, Warren Madsen, Art Cervantes" at bounding box center [172, 41] width 116 height 5
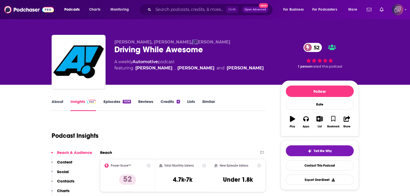
copy span "Art"
click at [207, 10] on input "Search podcasts, credits, & more..." at bounding box center [189, 9] width 73 height 8
paste input "Ending Human Trafficking Podcast"
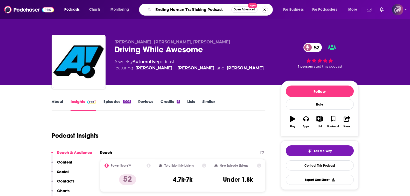
type input "Ending Human Trafficking Podcast"
click at [250, 8] on span "Open Advanced" at bounding box center [245, 9] width 22 height 3
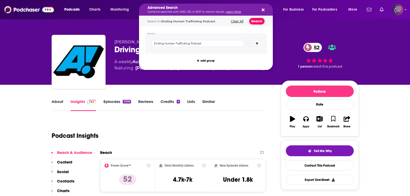
click at [260, 19] on button "Search" at bounding box center [256, 21] width 15 height 6
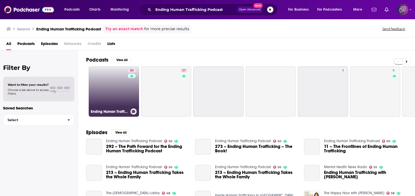
click at [116, 95] on link "50 Ending Human Trafficking Podcast" at bounding box center [114, 91] width 50 height 50
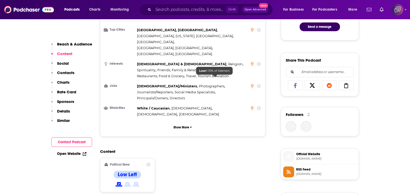
scroll to position [454, 0]
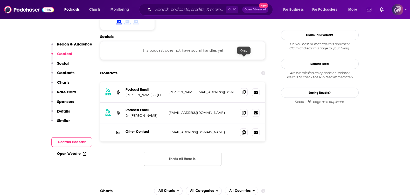
click at [242, 88] on span at bounding box center [244, 92] width 8 height 8
click at [241, 128] on span at bounding box center [244, 132] width 8 height 8
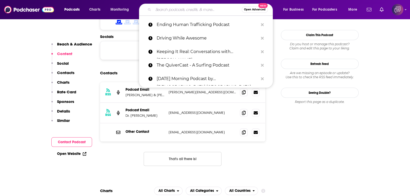
click at [204, 11] on input "Search podcasts, credits, & more..." at bounding box center [197, 9] width 88 height 8
paste input "The California Conversation"
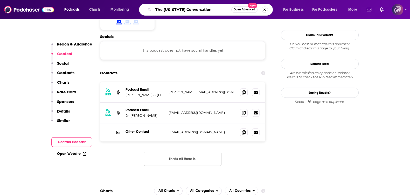
type input "The California Conversation"
click at [240, 10] on span "Open Advanced" at bounding box center [245, 9] width 22 height 3
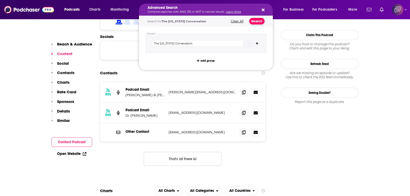
click at [257, 20] on button "Search" at bounding box center [256, 21] width 15 height 6
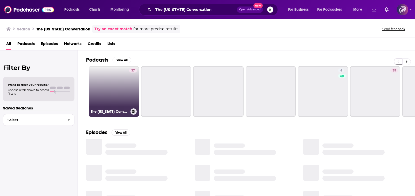
click at [121, 88] on link "37 The California Conversation" at bounding box center [114, 91] width 50 height 50
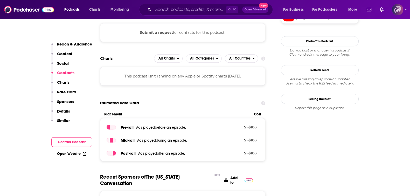
scroll to position [324, 0]
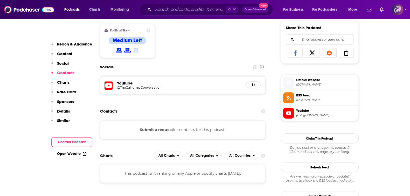
click at [136, 81] on h5 "Youtube" at bounding box center [179, 82] width 125 height 5
click at [138, 87] on h5 "@TheCaliforniaConversation" at bounding box center [158, 87] width 83 height 4
click at [196, 10] on input "Search podcasts, credits, & more..." at bounding box center [189, 9] width 73 height 8
paste input "Total Car Score"
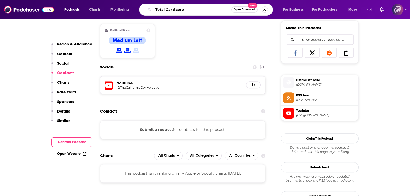
type input "Total Car Score"
click at [239, 9] on span "Open Advanced" at bounding box center [245, 9] width 22 height 3
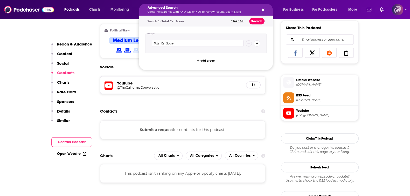
click at [257, 23] on button "Search" at bounding box center [256, 21] width 15 height 6
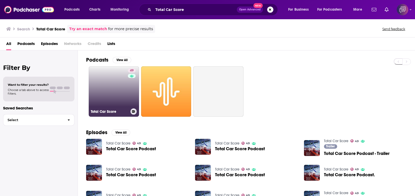
click at [101, 107] on link "49 Total Car Score" at bounding box center [114, 91] width 50 height 50
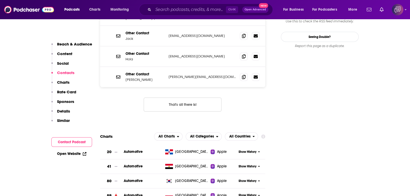
scroll to position [421, 0]
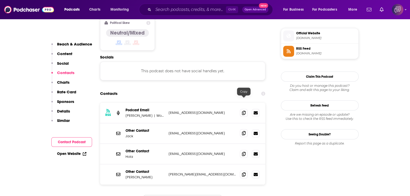
click at [245, 131] on icon at bounding box center [244, 133] width 4 height 4
click at [210, 11] on input "Search podcasts, credits, & more..." at bounding box center [189, 9] width 73 height 8
paste input "Travel Squad Podcast"
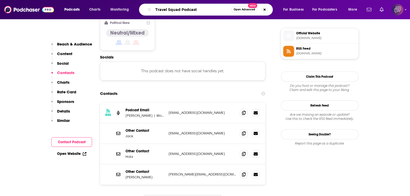
type input "Travel Squad Podcast"
click at [242, 12] on button "Open Advanced New" at bounding box center [244, 9] width 26 height 6
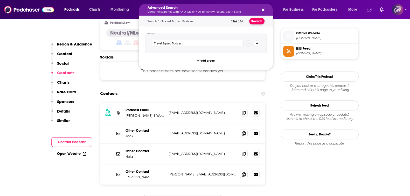
click at [254, 24] on button "Search" at bounding box center [256, 21] width 15 height 6
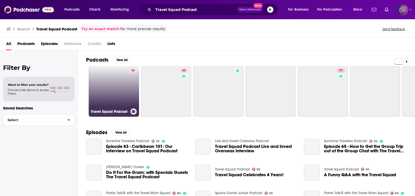
click at [118, 100] on link "56 Travel Squad Podcast" at bounding box center [114, 91] width 50 height 50
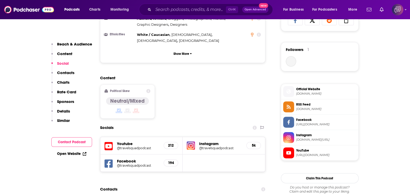
scroll to position [454, 0]
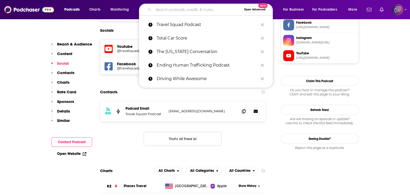
click at [207, 10] on input "Search podcasts, credits, & more..." at bounding box center [197, 9] width 88 height 8
paste input "South Hills Burbank"
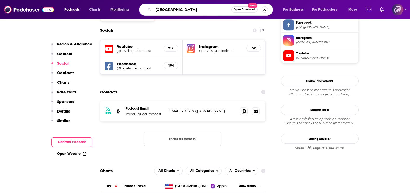
type input "South Hills Burbank"
click at [246, 12] on button "Open Advanced New" at bounding box center [244, 9] width 26 height 6
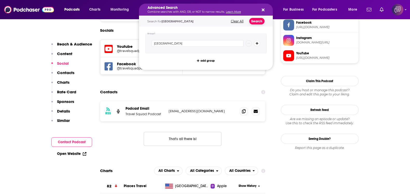
click at [258, 21] on button "Search" at bounding box center [256, 21] width 15 height 6
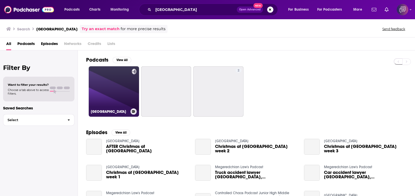
click at [104, 97] on link "South Hills Burbank" at bounding box center [114, 91] width 50 height 50
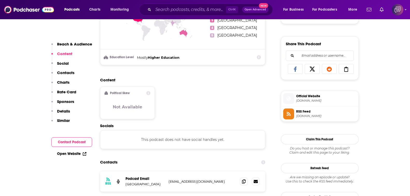
scroll to position [324, 0]
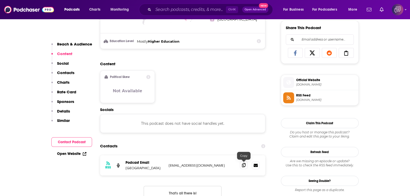
click at [244, 163] on icon at bounding box center [244, 165] width 4 height 4
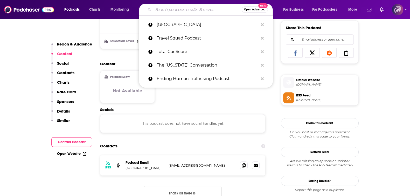
click at [204, 9] on input "Search podcasts, credits, & more..." at bounding box center [197, 9] width 88 height 8
paste input "Hour of Power with Bobby Schuller"
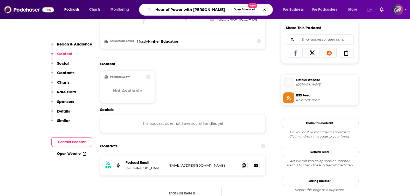
type input "Hour of Power with Bobby Schuller"
click at [242, 11] on button "Open Advanced New" at bounding box center [244, 9] width 26 height 6
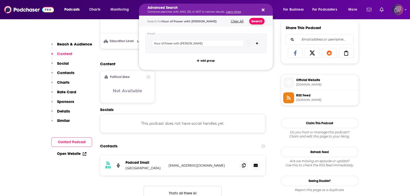
click at [253, 20] on button "Search" at bounding box center [256, 21] width 15 height 6
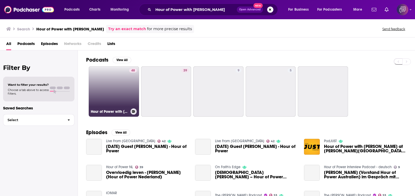
click at [113, 70] on link "48 Hour of Power with Bobby Schuller at Shepherd's Grove Presbyterian Church" at bounding box center [114, 91] width 50 height 50
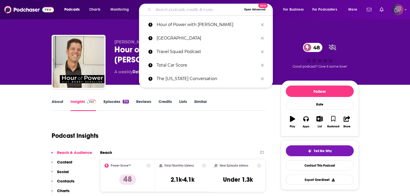
click at [192, 9] on input "Search podcasts, credits, & more..." at bounding box center [197, 9] width 88 height 8
paste input "We Grow California"
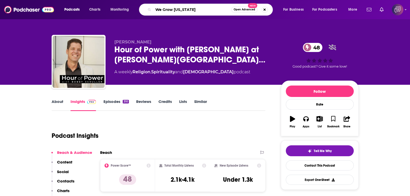
type input "We Grow California"
click at [240, 11] on button "Open Advanced New" at bounding box center [244, 9] width 26 height 6
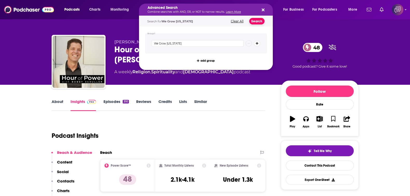
click at [258, 20] on button "Search" at bounding box center [256, 21] width 15 height 6
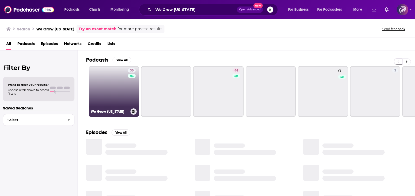
click at [117, 94] on link "30 We Grow California" at bounding box center [114, 91] width 50 height 50
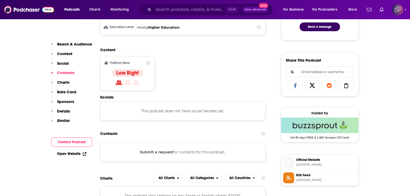
scroll to position [357, 0]
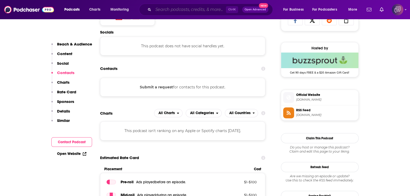
click at [202, 7] on input "Search podcasts, credits, & more..." at bounding box center [189, 9] width 73 height 8
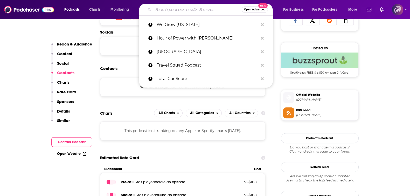
paste input "Daily Charge Up"
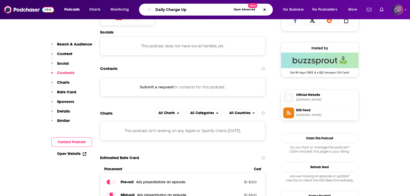
type input "Daily Charge Up"
click at [236, 10] on span "Open Advanced" at bounding box center [245, 9] width 22 height 3
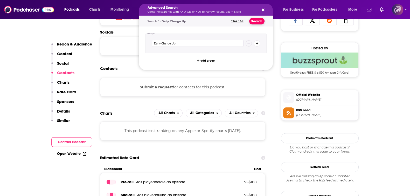
click at [255, 21] on button "Search" at bounding box center [256, 21] width 15 height 6
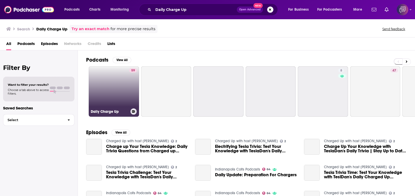
click at [116, 99] on link "59 Daily Charge Up" at bounding box center [114, 91] width 50 height 50
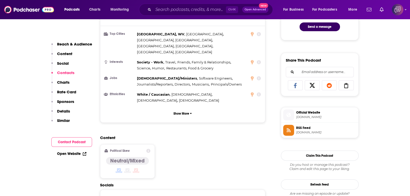
scroll to position [389, 0]
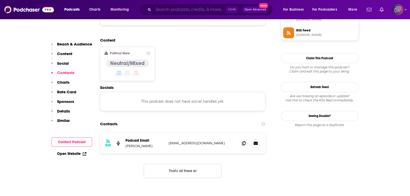
click at [183, 8] on input "Search podcasts, credits, & more..." at bounding box center [189, 9] width 73 height 8
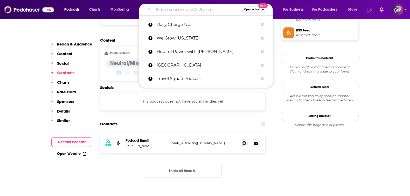
paste input "Getty Art + Ideas"
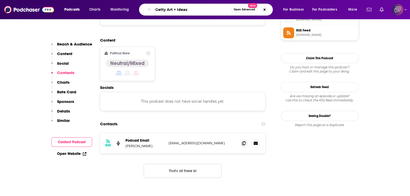
type input "Getty Art + Ideas"
click at [240, 8] on span "Open Advanced" at bounding box center [245, 9] width 22 height 3
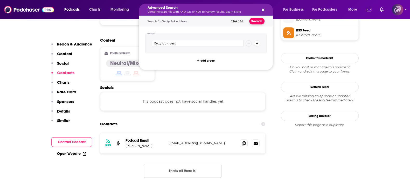
click at [253, 21] on button "Search" at bounding box center [256, 21] width 15 height 6
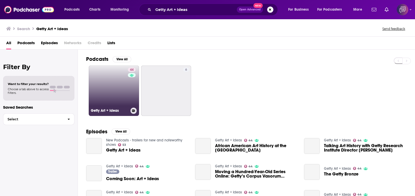
click at [116, 79] on link "44 Getty Art + Ideas" at bounding box center [114, 90] width 50 height 50
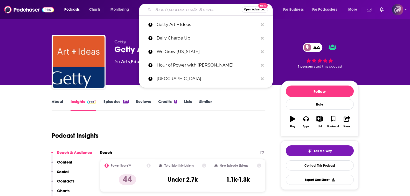
click at [210, 12] on input "Search podcasts, credits, & more..." at bounding box center [197, 9] width 88 height 8
paste input "Your Saltwater Guide Fishing Podcast"
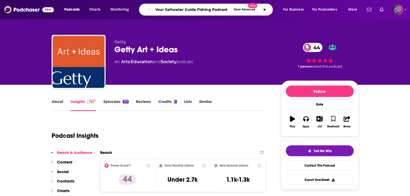
type input "Your Saltwater Guide Fishing Podcast"
click at [237, 11] on button "Open Advanced New" at bounding box center [244, 9] width 26 height 6
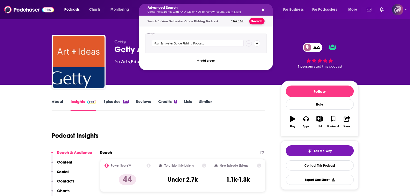
click at [255, 20] on button "Search" at bounding box center [256, 21] width 15 height 6
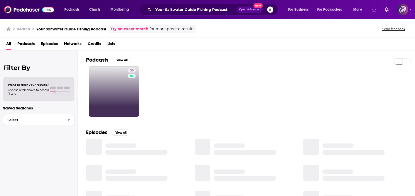
click at [116, 99] on link "30" at bounding box center [114, 91] width 50 height 50
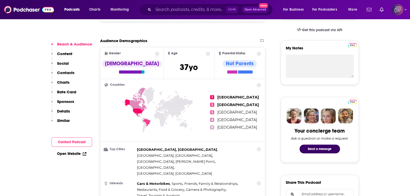
scroll to position [357, 0]
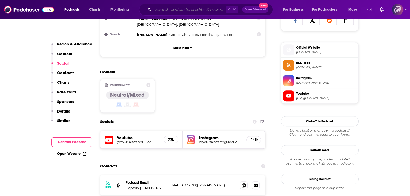
click at [173, 12] on input "Search podcasts, credits, & more..." at bounding box center [189, 9] width 73 height 8
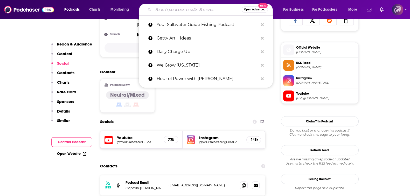
paste input "Fig and Dish"
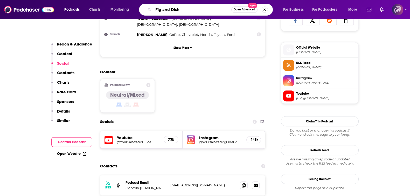
type input "Fig and Dish"
click at [251, 11] on button "Open Advanced New" at bounding box center [244, 9] width 26 height 6
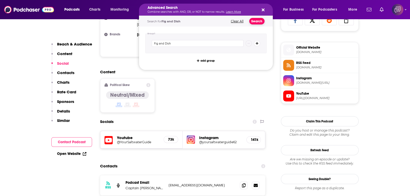
click at [259, 23] on button "Search" at bounding box center [256, 21] width 15 height 6
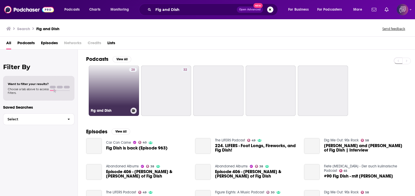
click at [109, 98] on link "28 Fig and Dish" at bounding box center [114, 90] width 50 height 50
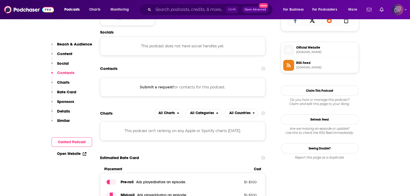
scroll to position [292, 0]
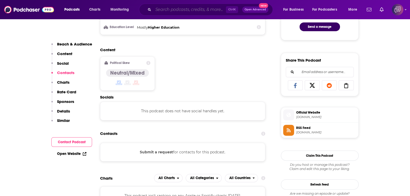
click at [200, 10] on input "Search podcasts, credits, & more..." at bounding box center [189, 9] width 73 height 8
paste input "The Rich Somers Report"
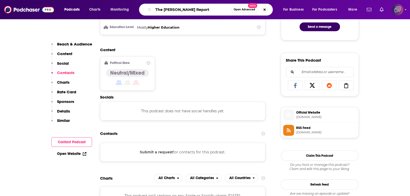
type input "The Rich Somers Report"
click at [242, 10] on span "Open Advanced" at bounding box center [245, 9] width 22 height 3
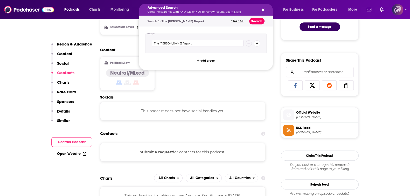
click at [260, 22] on button "Search" at bounding box center [256, 21] width 15 height 6
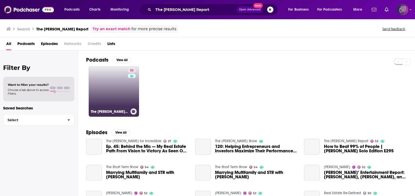
click at [112, 82] on link "53 The Rich Somers Report" at bounding box center [114, 91] width 50 height 50
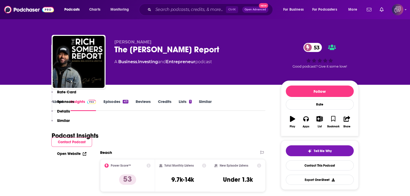
scroll to position [357, 0]
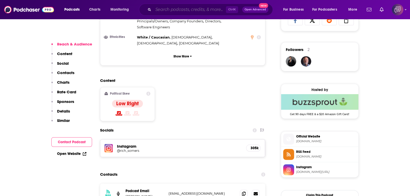
click at [188, 7] on input "Search podcasts, credits, & more..." at bounding box center [189, 9] width 73 height 8
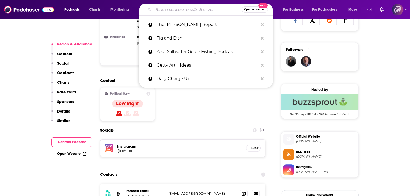
paste input "Throwing Tantrums"
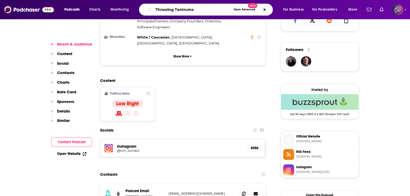
type input "Throwing Tantrums"
click at [243, 11] on button "Open Advanced New" at bounding box center [244, 9] width 26 height 6
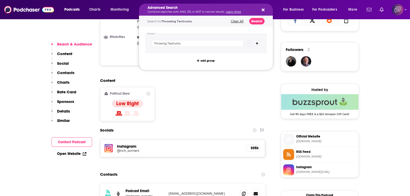
click at [253, 25] on div "Search for Throwing Tantrums Clear All Search" at bounding box center [206, 21] width 134 height 11
click at [255, 22] on button "Search" at bounding box center [256, 21] width 15 height 6
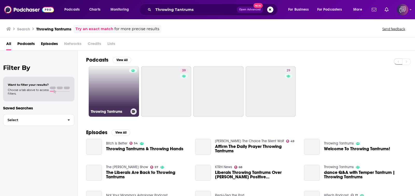
click at [91, 87] on link "Throwing Tantrums" at bounding box center [114, 91] width 50 height 50
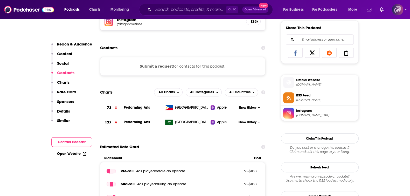
scroll to position [292, 0]
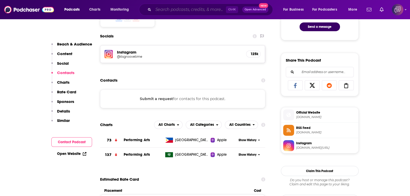
click at [215, 12] on input "Search podcasts, credits, & more..." at bounding box center [189, 9] width 73 height 8
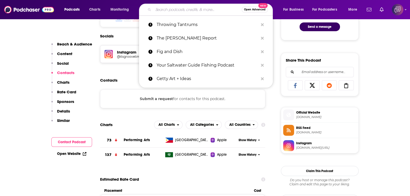
paste input "The Legal Lens Podcast"
type input "The Legal Lens Podcast"
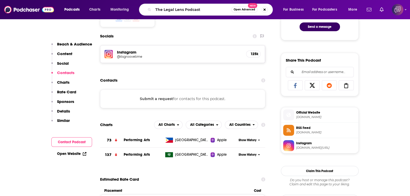
click at [245, 11] on button "Open Advanced New" at bounding box center [244, 9] width 26 height 6
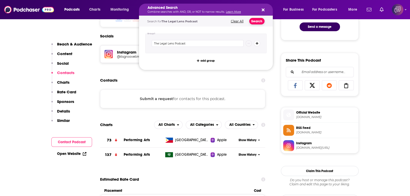
click at [259, 22] on button "Search" at bounding box center [256, 21] width 15 height 6
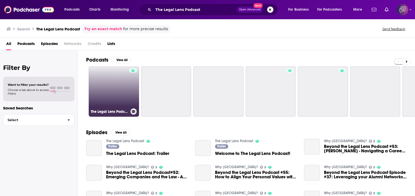
click at [109, 101] on link "The Legal Lens Podcast" at bounding box center [114, 91] width 50 height 50
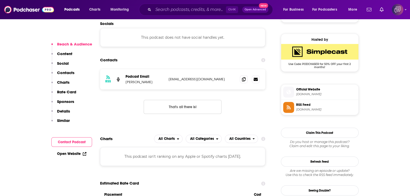
scroll to position [389, 0]
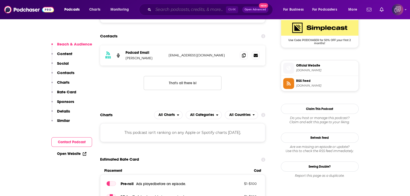
click at [177, 11] on input "Search podcasts, credits, & more..." at bounding box center [189, 9] width 73 height 8
paste input "What Matters Water TV and Podcast"
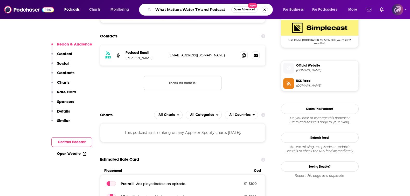
type input "What Matters Water TV and Podcast"
click at [249, 10] on span "Open Advanced" at bounding box center [245, 9] width 22 height 3
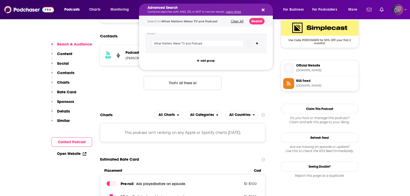
click at [257, 17] on div "Search for What Matters Water TV and Podcast Clear All Search" at bounding box center [206, 21] width 134 height 11
click at [257, 21] on button "Search" at bounding box center [256, 21] width 15 height 6
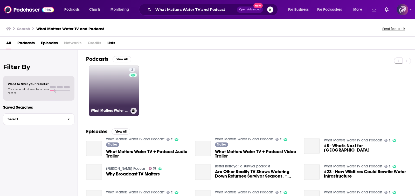
click at [111, 89] on link "2 What Matters Water TV and Podcast" at bounding box center [114, 90] width 50 height 50
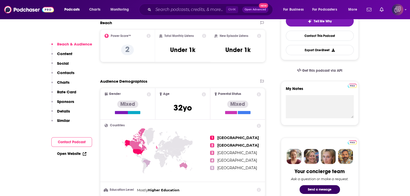
scroll to position [324, 0]
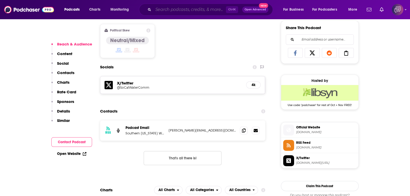
click at [206, 9] on input "Search podcasts, credits, & more..." at bounding box center [189, 9] width 73 height 8
paste input "The Schaub Show"
type input "The Schaub Show"
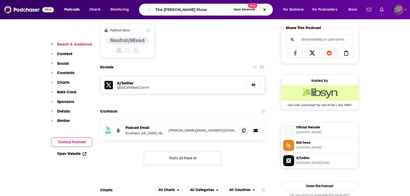
click at [244, 9] on span "Open Advanced" at bounding box center [245, 9] width 22 height 3
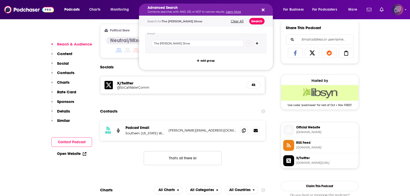
click at [252, 20] on button "Search" at bounding box center [256, 21] width 15 height 6
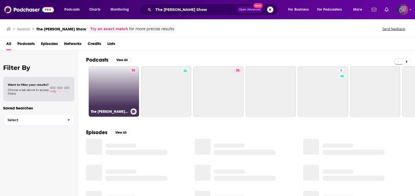
click at [120, 96] on link "74 The Schaub Show" at bounding box center [114, 91] width 50 height 50
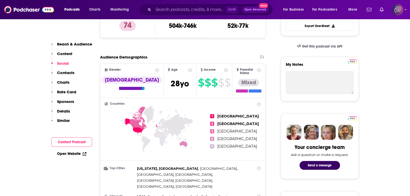
scroll to position [454, 0]
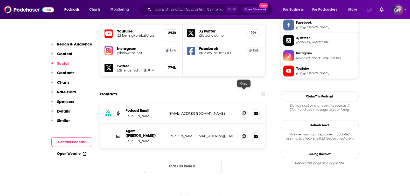
click at [244, 111] on icon at bounding box center [244, 113] width 4 height 4
click at [245, 134] on icon at bounding box center [244, 136] width 4 height 4
drag, startPoint x: 136, startPoint y: 121, endPoint x: 134, endPoint y: 123, distance: 3.1
click at [134, 123] on div "Agent (Brendan Schaub) Justin Edbrooke justin.edbrooke@caa.com justin.edbrooke@…" at bounding box center [182, 135] width 165 height 25
copy p "Justin"
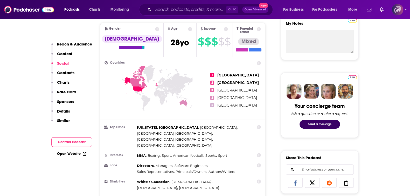
scroll to position [389, 0]
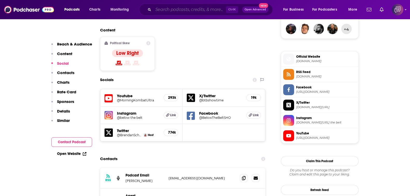
click at [203, 10] on input "Search podcasts, credits, & more..." at bounding box center [189, 9] width 73 height 8
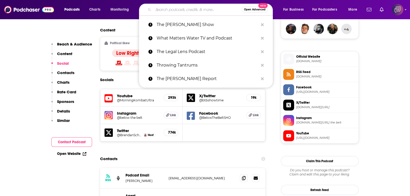
paste input "Bitch Bible"
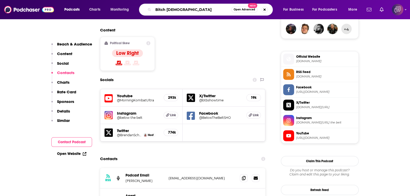
scroll to position [454, 0]
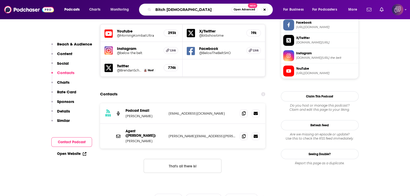
type input "Bitch Bible"
click at [246, 10] on span "Open Advanced" at bounding box center [245, 9] width 22 height 3
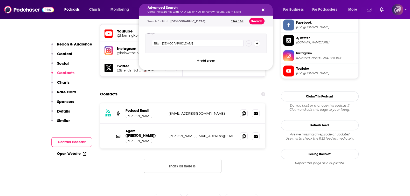
click at [255, 23] on button "Search" at bounding box center [256, 21] width 15 height 6
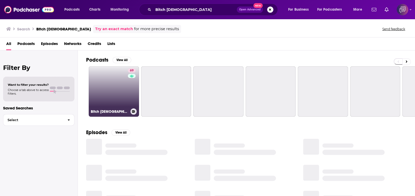
click at [107, 83] on link "69 Bitch Bible" at bounding box center [114, 91] width 50 height 50
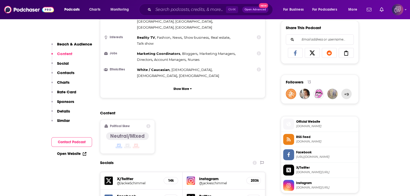
scroll to position [454, 0]
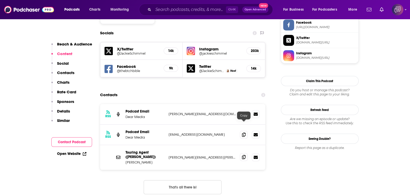
click at [244, 155] on icon at bounding box center [244, 157] width 4 height 4
click at [193, 11] on input "Search podcasts, credits, & more..." at bounding box center [189, 9] width 73 height 8
paste input "The Mission Redlands"
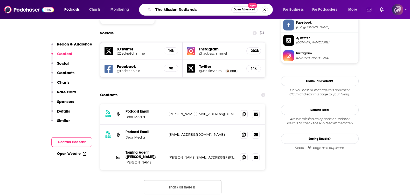
type input "The Mission Redlands"
click at [245, 11] on span "Open Advanced" at bounding box center [245, 9] width 22 height 3
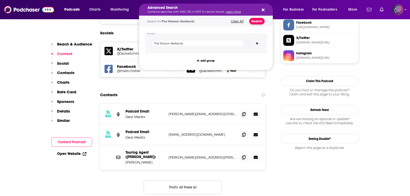
click at [256, 19] on button "Search" at bounding box center [256, 21] width 15 height 6
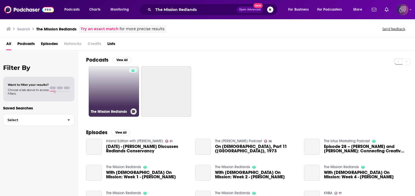
click at [114, 91] on link "The Mission Redlands" at bounding box center [114, 91] width 50 height 50
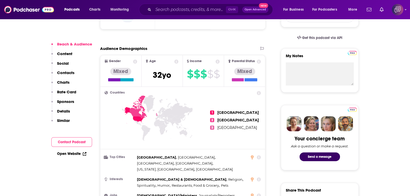
scroll to position [357, 0]
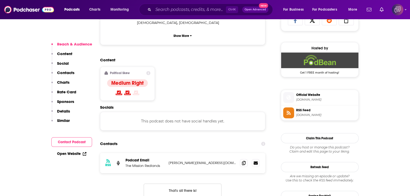
click at [193, 5] on div "Ctrl K Open Advanced New" at bounding box center [206, 10] width 134 height 12
click at [196, 11] on input "Search podcasts, credits, & more..." at bounding box center [189, 9] width 73 height 8
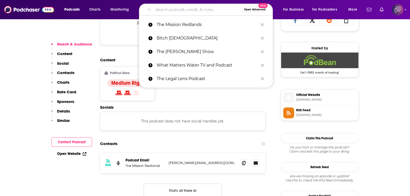
paste input "Sorting Pen: The California Cattleman Podcast"
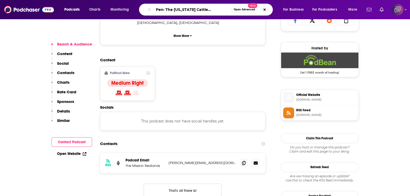
type input "Sorting Pen: The California Cattleman Podcast"
click at [247, 12] on button "Open Advanced New" at bounding box center [244, 9] width 26 height 6
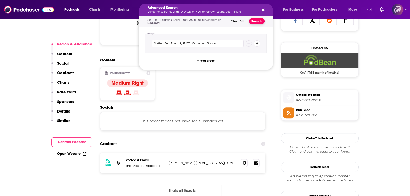
click at [254, 21] on button "Search" at bounding box center [256, 21] width 15 height 6
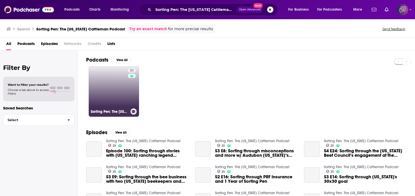
click at [105, 102] on link "23 Sorting Pen: The California Cattleman Podcast" at bounding box center [114, 91] width 50 height 50
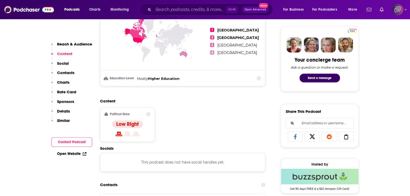
scroll to position [389, 0]
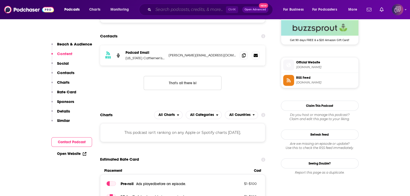
click at [202, 10] on input "Search podcasts, credits, & more..." at bounding box center [189, 9] width 73 height 8
paste input "Radiant Central Coast"
type input "Radiant Central Coast"
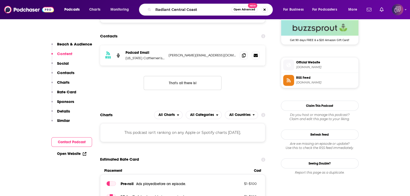
click at [245, 10] on span "Open Advanced" at bounding box center [245, 9] width 22 height 3
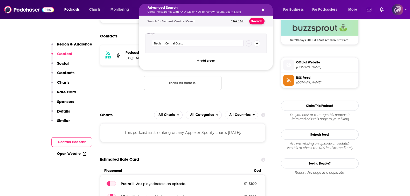
click at [257, 22] on button "Search" at bounding box center [256, 21] width 15 height 6
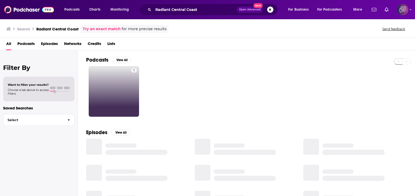
click at [101, 101] on link "1" at bounding box center [114, 91] width 50 height 50
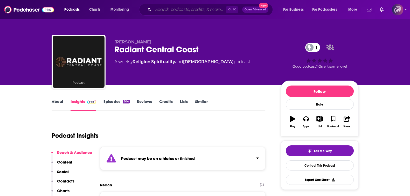
click at [175, 9] on input "Search podcasts, credits, & more..." at bounding box center [189, 9] width 73 height 8
paste input "Kehillat Israel Podcasts"
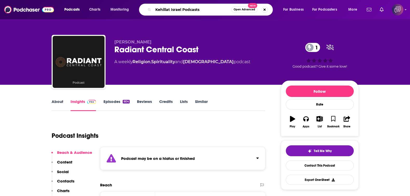
type input "Kehillat Israel Podcasts"
click at [245, 12] on button "Open Advanced New" at bounding box center [244, 9] width 26 height 6
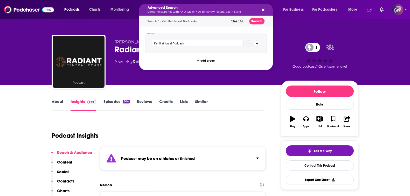
click at [258, 25] on div "Search for Kehillat Israel Podcasts Clear All Search" at bounding box center [206, 21] width 134 height 11
click at [261, 20] on button "Search" at bounding box center [256, 21] width 15 height 6
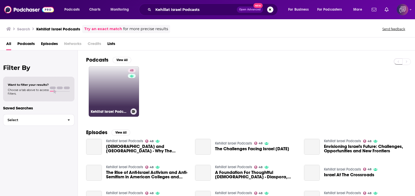
click at [121, 88] on link "48 Kehillat Israel Podcasts" at bounding box center [114, 91] width 50 height 50
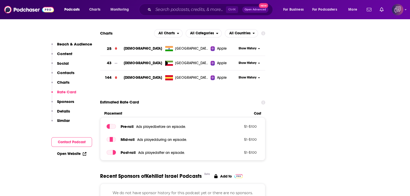
scroll to position [486, 0]
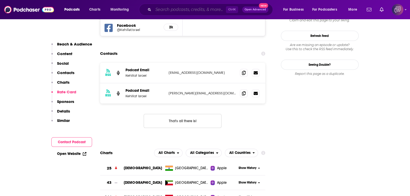
click at [185, 8] on input "Search podcasts, credits, & more..." at bounding box center [189, 9] width 73 height 8
paste input "California Future Society"
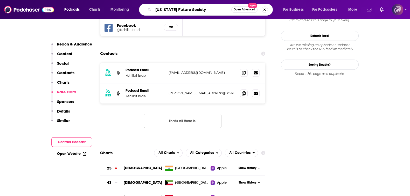
type input "California Future Society"
click at [245, 10] on span "Open Advanced" at bounding box center [245, 9] width 22 height 3
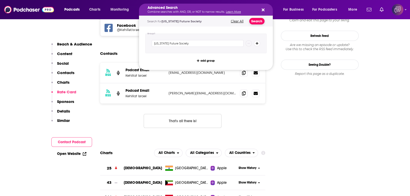
click at [255, 19] on button "Search" at bounding box center [256, 21] width 15 height 6
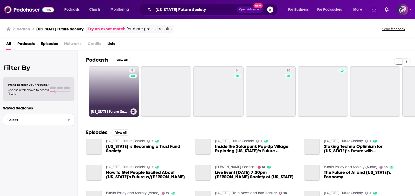
click at [121, 84] on link "5 California Future Society" at bounding box center [114, 91] width 50 height 50
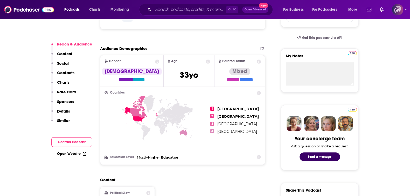
scroll to position [389, 0]
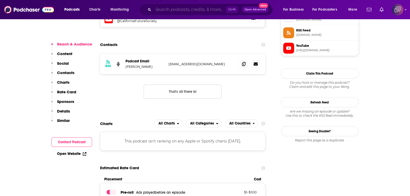
click at [171, 8] on input "Search podcasts, credits, & more..." at bounding box center [189, 9] width 73 height 8
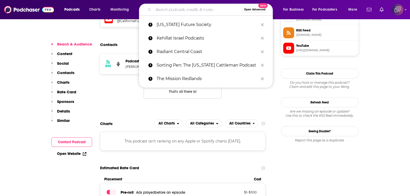
paste input "Leaders and Learners"
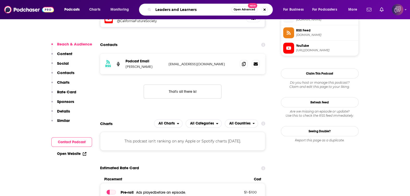
type input "Leaders and Learners"
click at [236, 11] on button "Open Advanced New" at bounding box center [244, 9] width 26 height 6
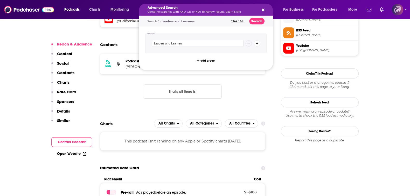
click at [255, 26] on div "Search for Leaders and Learners Clear All Search" at bounding box center [206, 21] width 134 height 11
click at [255, 23] on button "Search" at bounding box center [256, 21] width 15 height 6
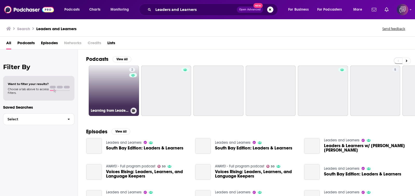
click at [110, 91] on link "2 Learning from Leaders: Because Leaders are Learners" at bounding box center [114, 90] width 50 height 50
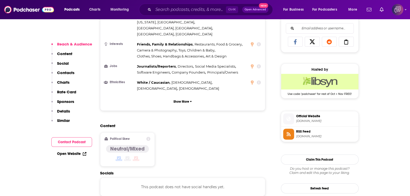
scroll to position [421, 0]
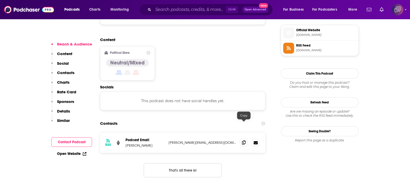
click at [244, 140] on icon at bounding box center [244, 142] width 4 height 4
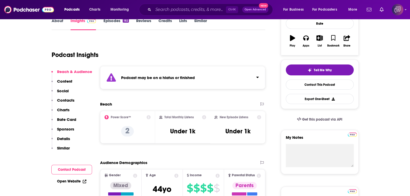
scroll to position [0, 0]
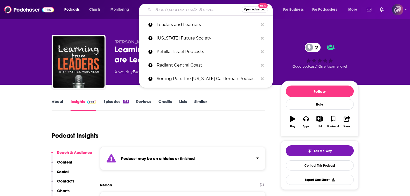
click at [196, 9] on input "Search podcasts, credits, & more..." at bounding box center [197, 9] width 88 height 8
paste input "The Lineup with Dave Prodan"
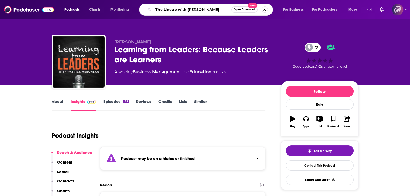
type input "The Lineup with Dave Prodan"
click at [240, 11] on button "Open Advanced New" at bounding box center [244, 9] width 26 height 6
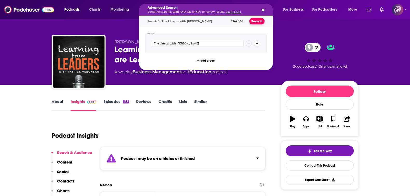
click at [257, 20] on button "Search" at bounding box center [256, 21] width 15 height 6
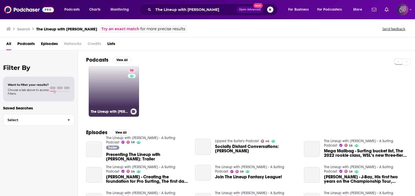
click at [128, 89] on div "58" at bounding box center [132, 88] width 9 height 40
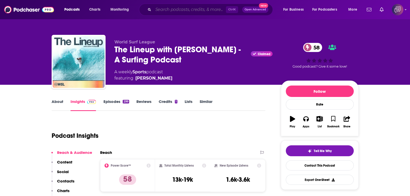
click at [200, 8] on input "Search podcasts, credits, & more..." at bounding box center [189, 9] width 73 height 8
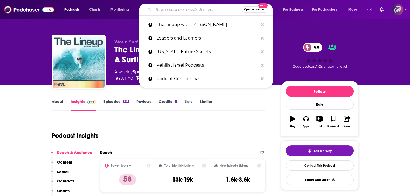
paste input "Convo By Design®"
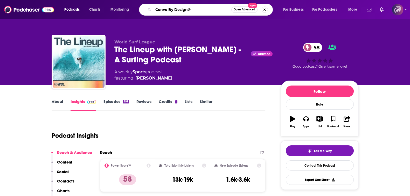
type input "Convo By Design®"
click at [246, 7] on button "Open Advanced New" at bounding box center [244, 9] width 26 height 6
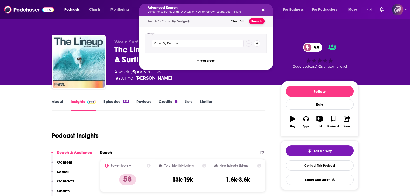
click at [252, 21] on button "Search" at bounding box center [256, 21] width 15 height 6
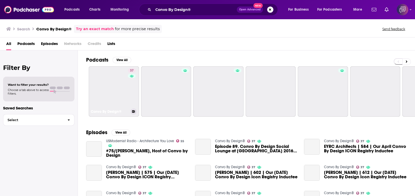
click at [115, 87] on link "37 Convo By Design®" at bounding box center [114, 91] width 50 height 50
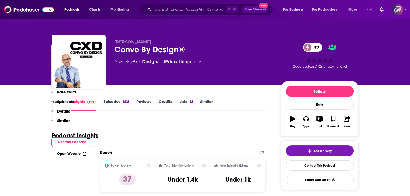
scroll to position [454, 0]
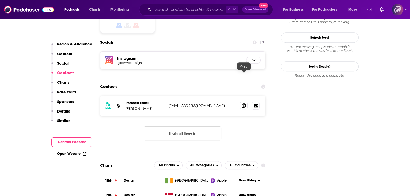
click at [245, 103] on icon at bounding box center [244, 105] width 4 height 4
click at [160, 7] on input "Search podcasts, credits, & more..." at bounding box center [189, 9] width 73 height 8
paste input "Voice of California Agriculture"
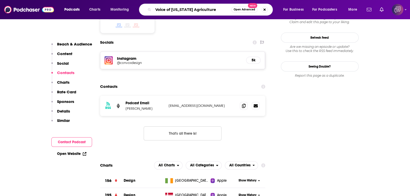
type input "Voice of California Agriculture"
click at [238, 9] on span "Open Advanced" at bounding box center [245, 9] width 22 height 3
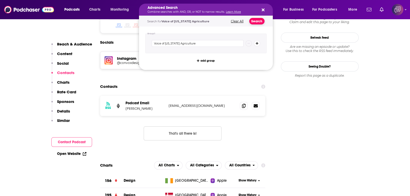
click at [259, 19] on button "Search" at bounding box center [256, 21] width 15 height 6
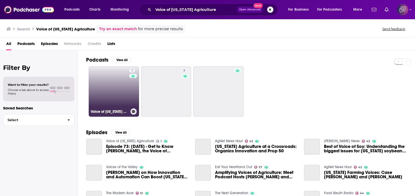
click at [113, 82] on link "1 Voice of California Agriculture" at bounding box center [114, 91] width 50 height 50
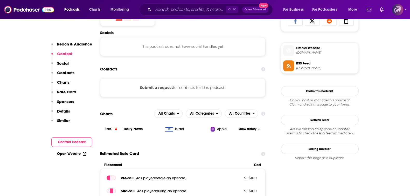
scroll to position [259, 0]
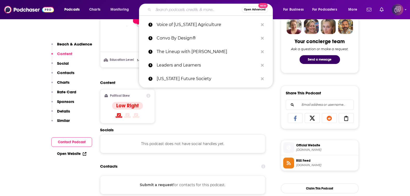
click at [185, 9] on input "Search podcasts, credits, & more..." at bounding box center [197, 9] width 88 height 8
paste input "Code WACK!"
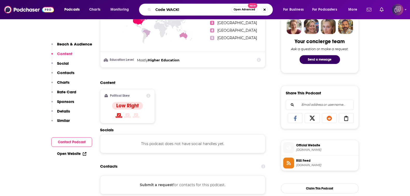
type input "Code WACK!"
click at [243, 11] on button "Open Advanced New" at bounding box center [244, 9] width 26 height 6
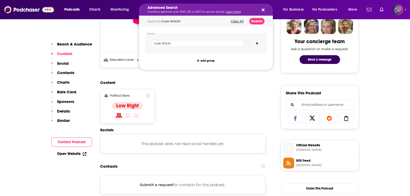
click at [259, 24] on div "Search for Code WACK! Clear All Search" at bounding box center [206, 21] width 134 height 11
click at [259, 19] on button "Search" at bounding box center [256, 21] width 15 height 6
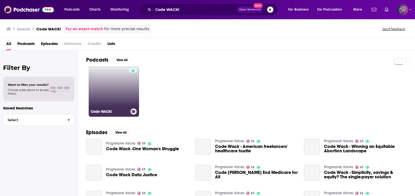
click at [100, 99] on link "Code WACK!" at bounding box center [114, 91] width 50 height 50
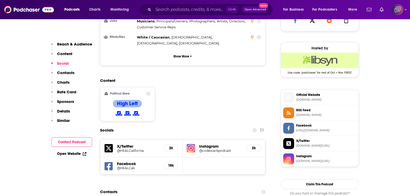
scroll to position [454, 0]
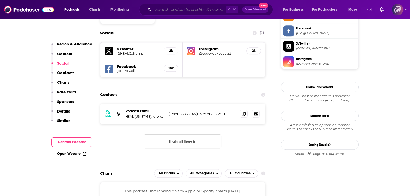
click at [193, 7] on input "Search podcasts, credits, & more..." at bounding box center [189, 9] width 73 height 8
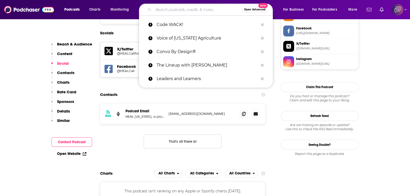
paste input "California Sober Podcast"
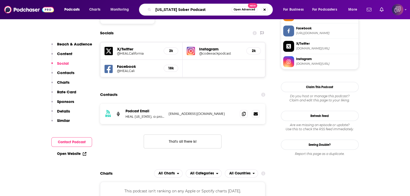
type input "California Sober Podcast"
click at [240, 8] on span "Open Advanced" at bounding box center [245, 9] width 22 height 3
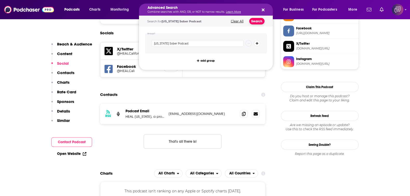
click at [258, 18] on button "Search" at bounding box center [256, 21] width 15 height 6
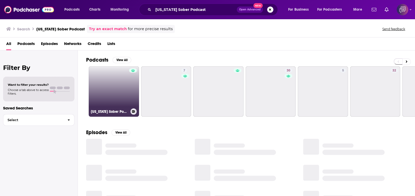
click at [113, 103] on link "California Sober Podcast" at bounding box center [114, 91] width 50 height 50
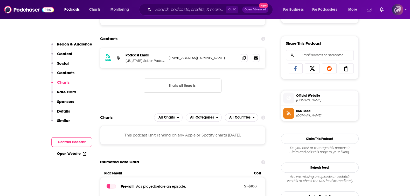
scroll to position [292, 0]
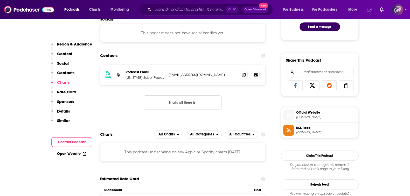
click at [178, 5] on div "Ctrl K Open Advanced New" at bounding box center [206, 10] width 134 height 12
click at [178, 8] on input "Search podcasts, credits, & more..." at bounding box center [189, 9] width 73 height 8
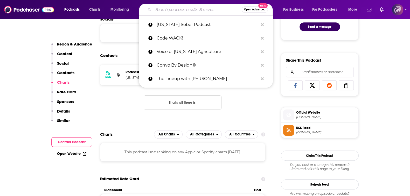
paste input "CWC Bay Area"
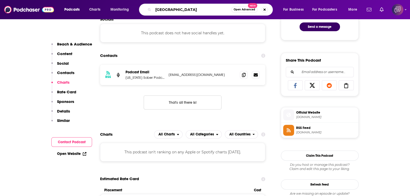
type input "CWC Bay Area"
click at [248, 9] on span "Open Advanced" at bounding box center [245, 9] width 22 height 3
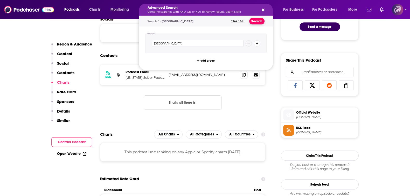
click at [252, 19] on button "Search" at bounding box center [256, 21] width 15 height 6
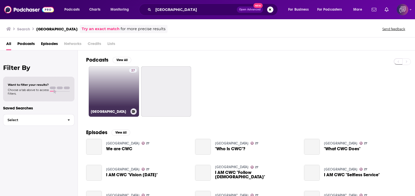
click at [100, 103] on link "27 CWC Bay Area" at bounding box center [114, 91] width 50 height 50
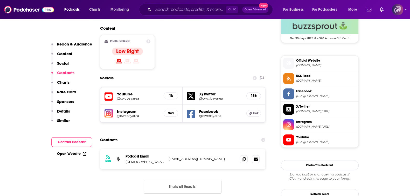
scroll to position [454, 0]
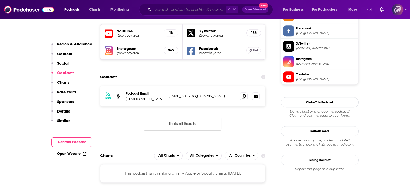
click at [169, 10] on input "Search podcasts, credits, & more..." at bounding box center [189, 9] width 73 height 8
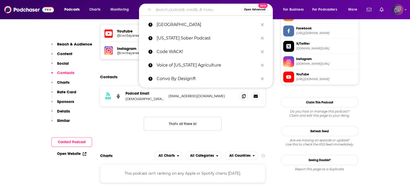
paste input "Point of Order with Assemblyman Josh Hoover"
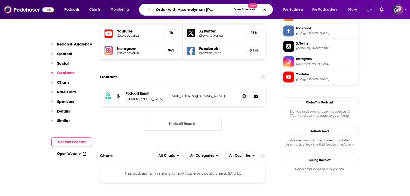
type input "Point of Order with Assemblyman Josh Hoover"
click at [241, 11] on button "Open Advanced New" at bounding box center [244, 9] width 26 height 6
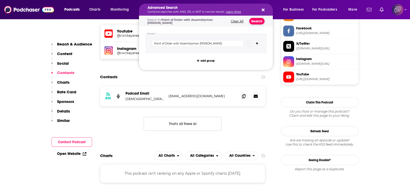
click at [255, 21] on button "Search" at bounding box center [256, 21] width 15 height 6
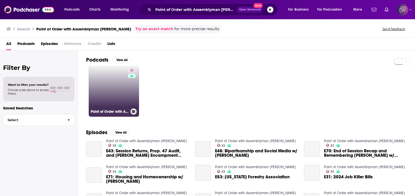
click at [113, 90] on link "33 Point of Order with Assemblyman Josh Hoover" at bounding box center [114, 91] width 50 height 50
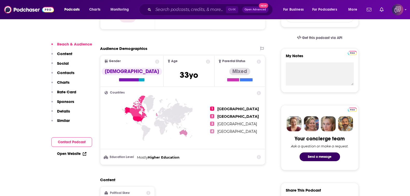
scroll to position [324, 0]
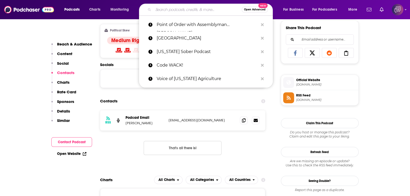
click at [172, 10] on input "Search podcasts, credits, & more..." at bounding box center [197, 9] width 88 height 8
paste input "Bioneers: Revolution From the Heart of Nature"
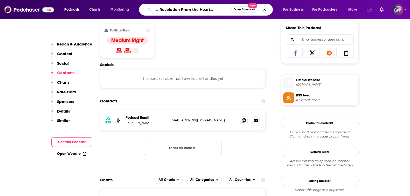
type input "Bioneers: Revolution From the Heart of Nature"
click at [239, 11] on button "Open Advanced New" at bounding box center [244, 9] width 26 height 6
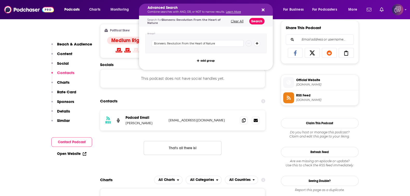
click at [252, 20] on button "Search" at bounding box center [256, 21] width 15 height 6
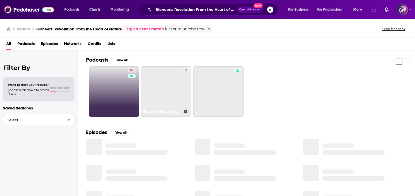
click at [124, 94] on link "54" at bounding box center [114, 91] width 50 height 50
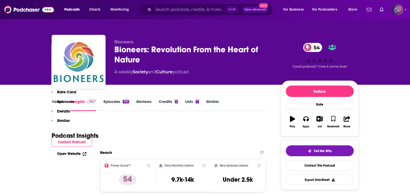
scroll to position [324, 0]
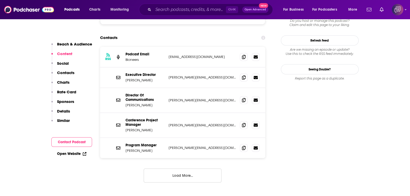
scroll to position [454, 0]
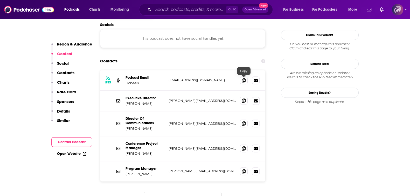
click at [245, 98] on icon at bounding box center [244, 100] width 4 height 4
click at [242, 121] on icon at bounding box center [244, 123] width 4 height 4
click at [207, 10] on input "Search podcasts, credits, & more..." at bounding box center [189, 9] width 73 height 8
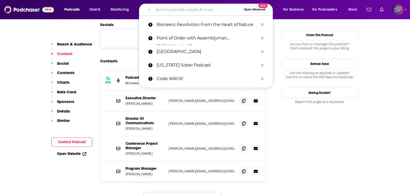
paste input "Sex in South Beach with Dr. Sonjia"
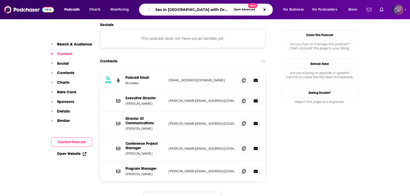
type input "Sex in South Beach with Dr. Sonjia"
click at [241, 8] on span "Open Advanced" at bounding box center [245, 9] width 22 height 3
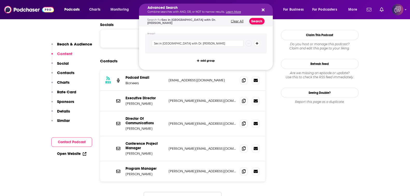
click at [260, 22] on button "Search" at bounding box center [256, 21] width 15 height 6
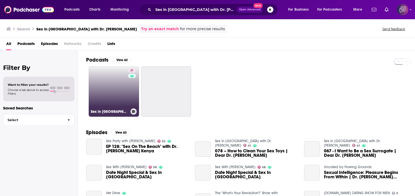
click at [106, 93] on link "41 Sex in South Beach with Dr. Sonjia" at bounding box center [114, 91] width 50 height 50
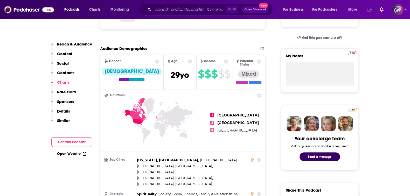
scroll to position [486, 0]
